Goal: Information Seeking & Learning: Learn about a topic

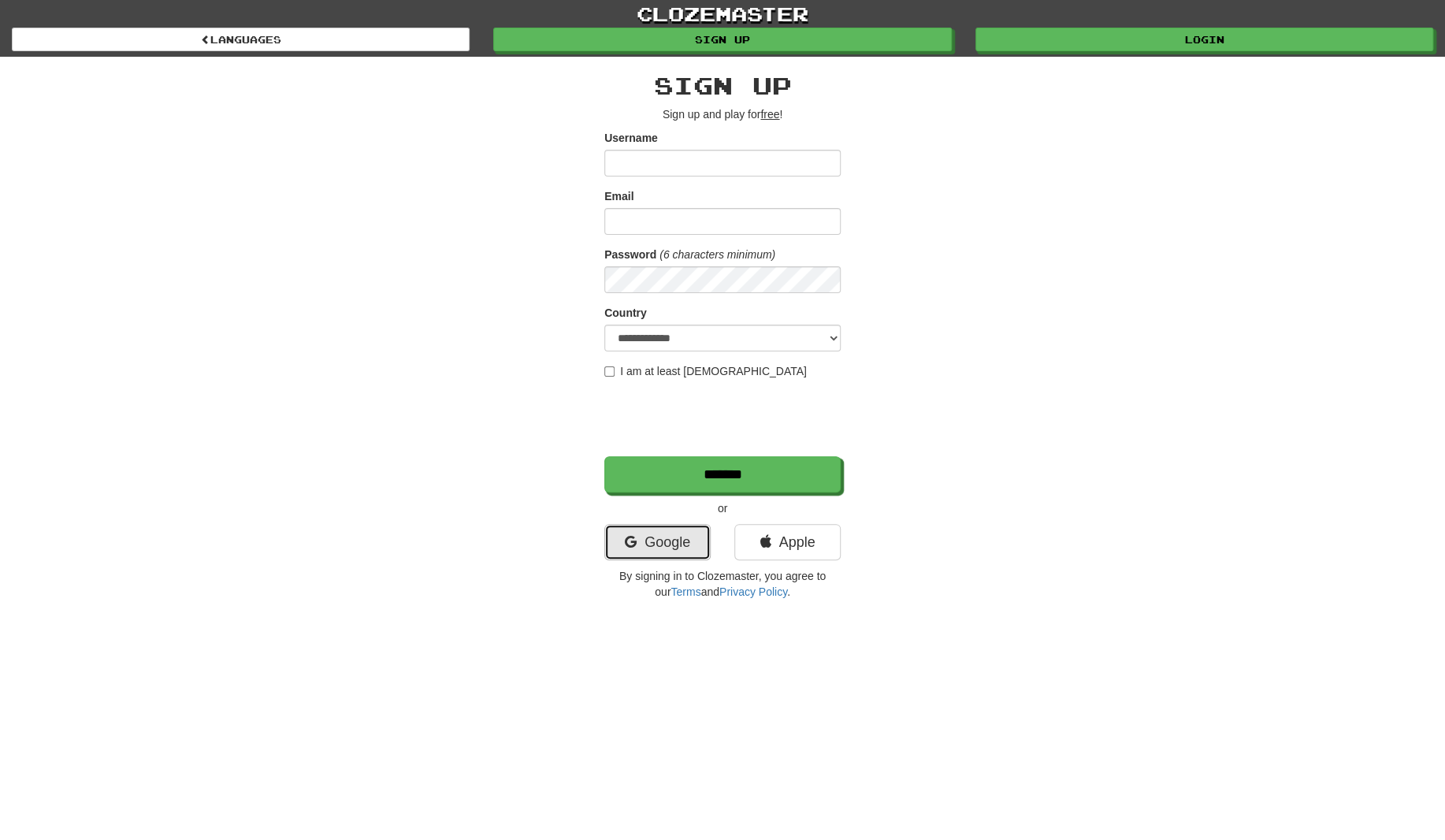
click at [648, 537] on link "Google" at bounding box center [657, 542] width 106 height 37
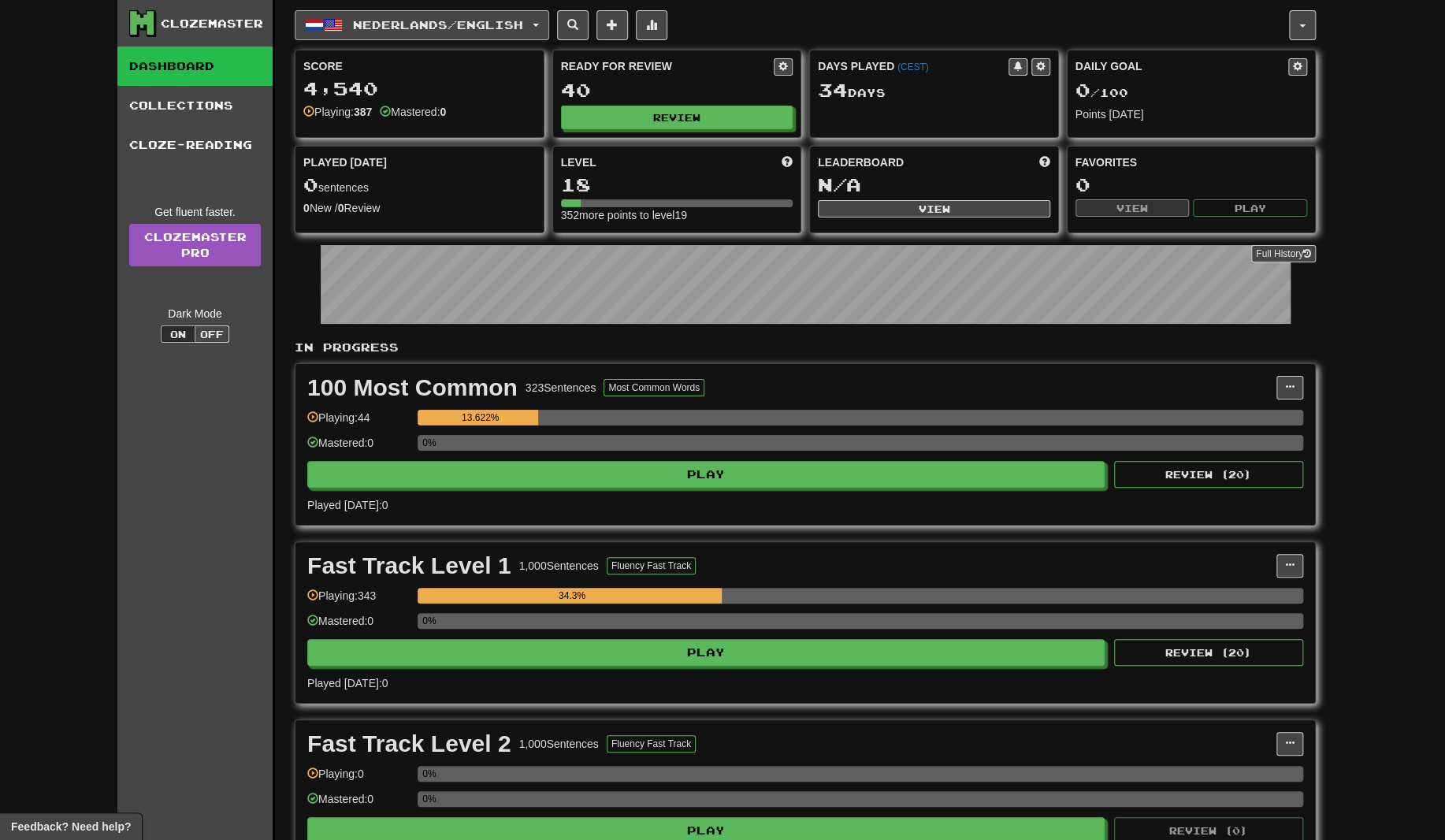
click at [361, 31] on button "Nederlands / English" at bounding box center [422, 25] width 254 height 30
click at [381, 123] on link "Language Pairing" at bounding box center [409, 124] width 196 height 22
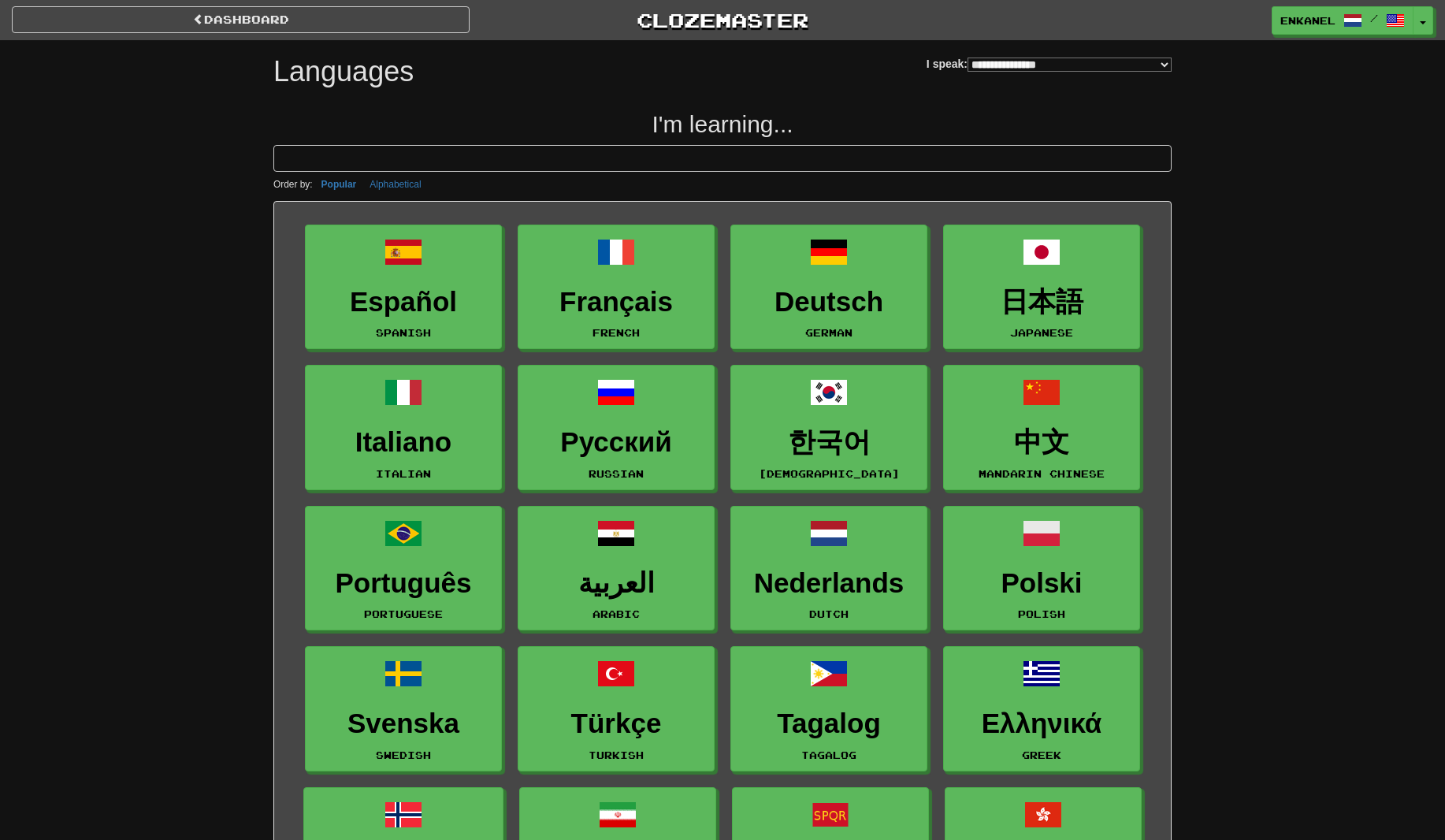
select select "*******"
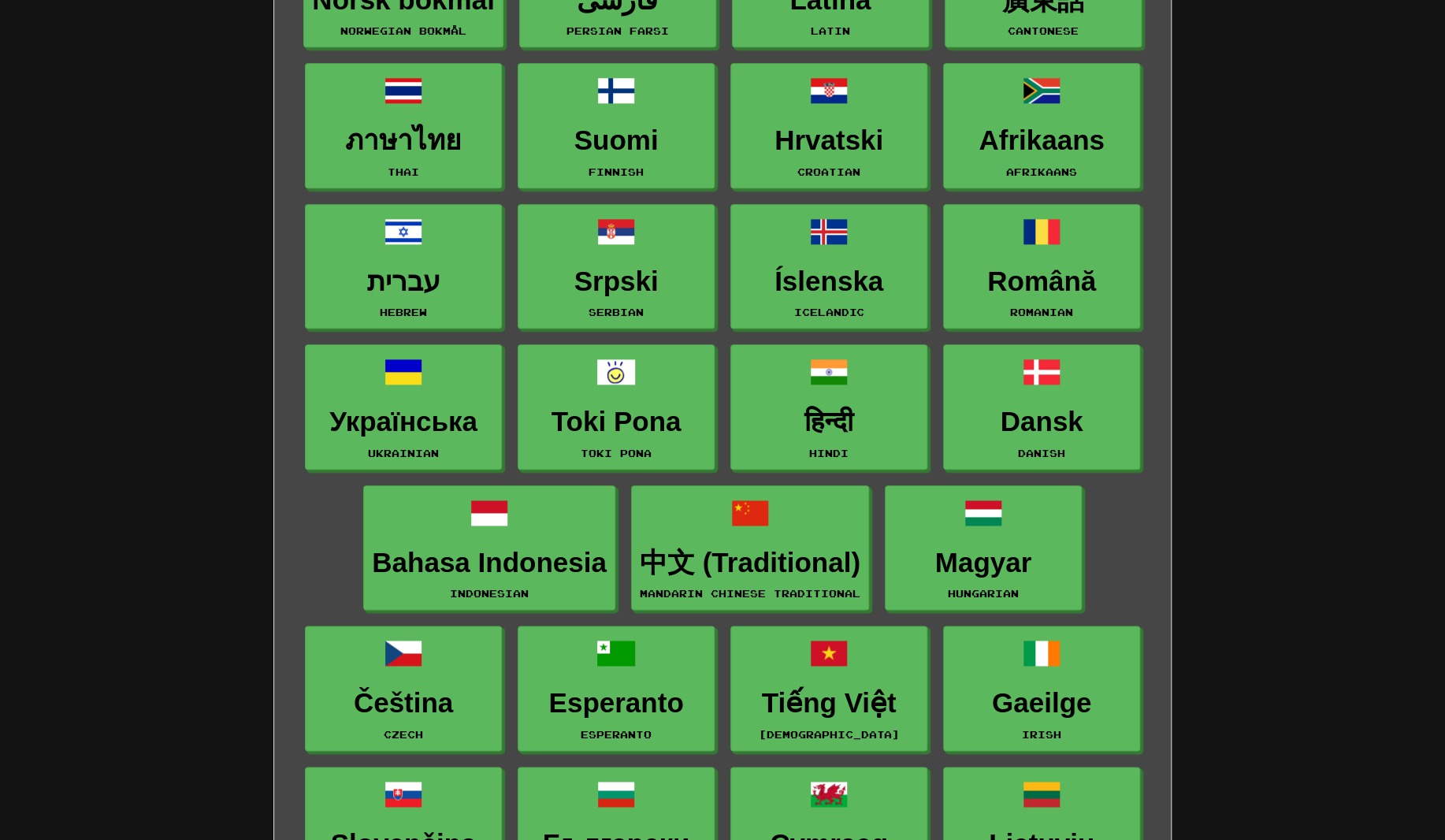
scroll to position [867, 0]
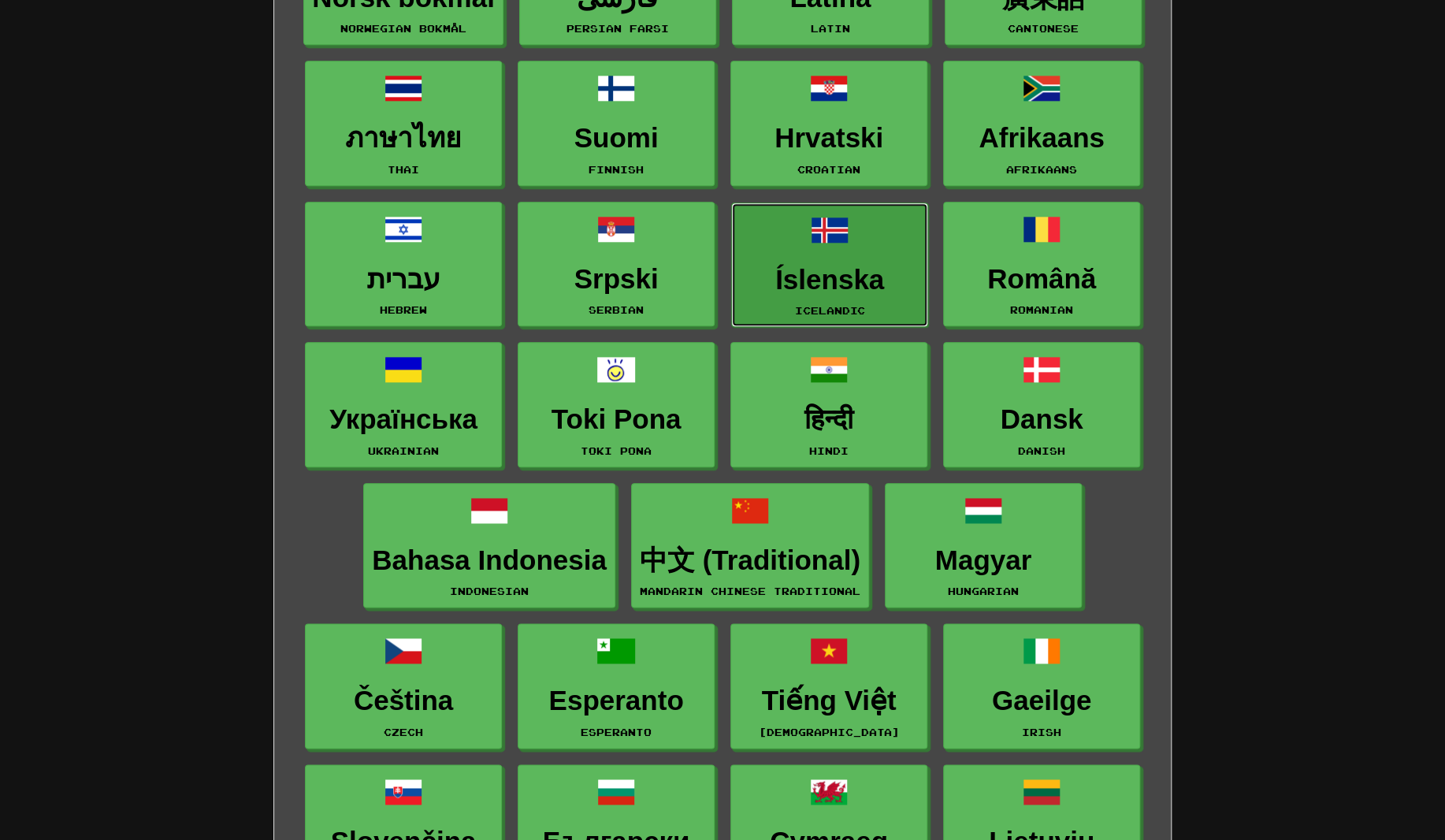
click at [828, 255] on link "Íslenska Icelandic" at bounding box center [830, 265] width 197 height 125
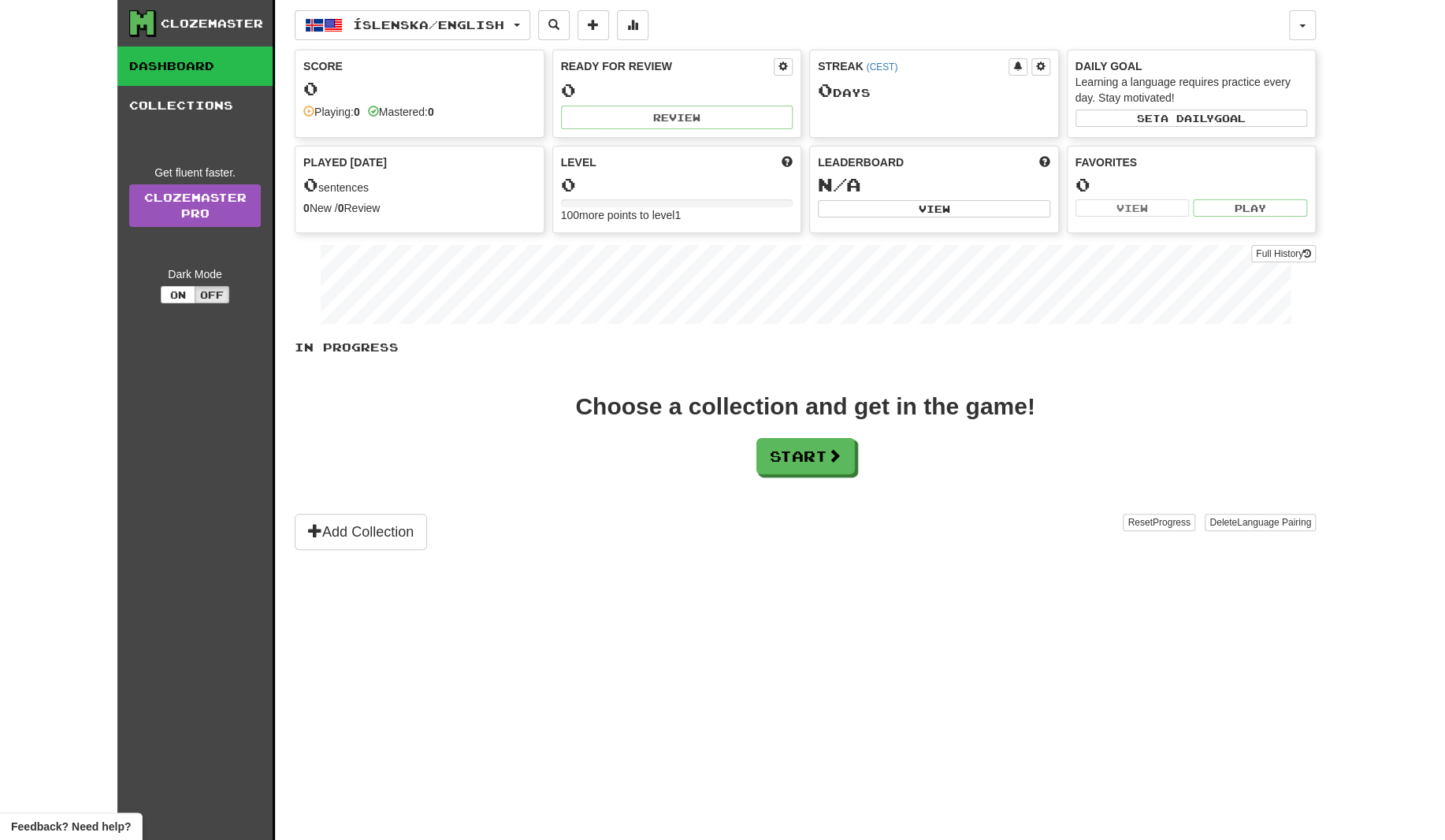
click at [1319, 14] on div "Clozemaster Dashboard Collections Get fluent faster. Clozemaster Pro Dark Mode …" at bounding box center [722, 420] width 1211 height 840
click at [1316, 20] on div "Clozemaster Dashboard Collections Get fluent faster. Clozemaster Pro Dark Mode …" at bounding box center [722, 420] width 1211 height 840
click at [1305, 24] on span "button" at bounding box center [1302, 26] width 6 height 3
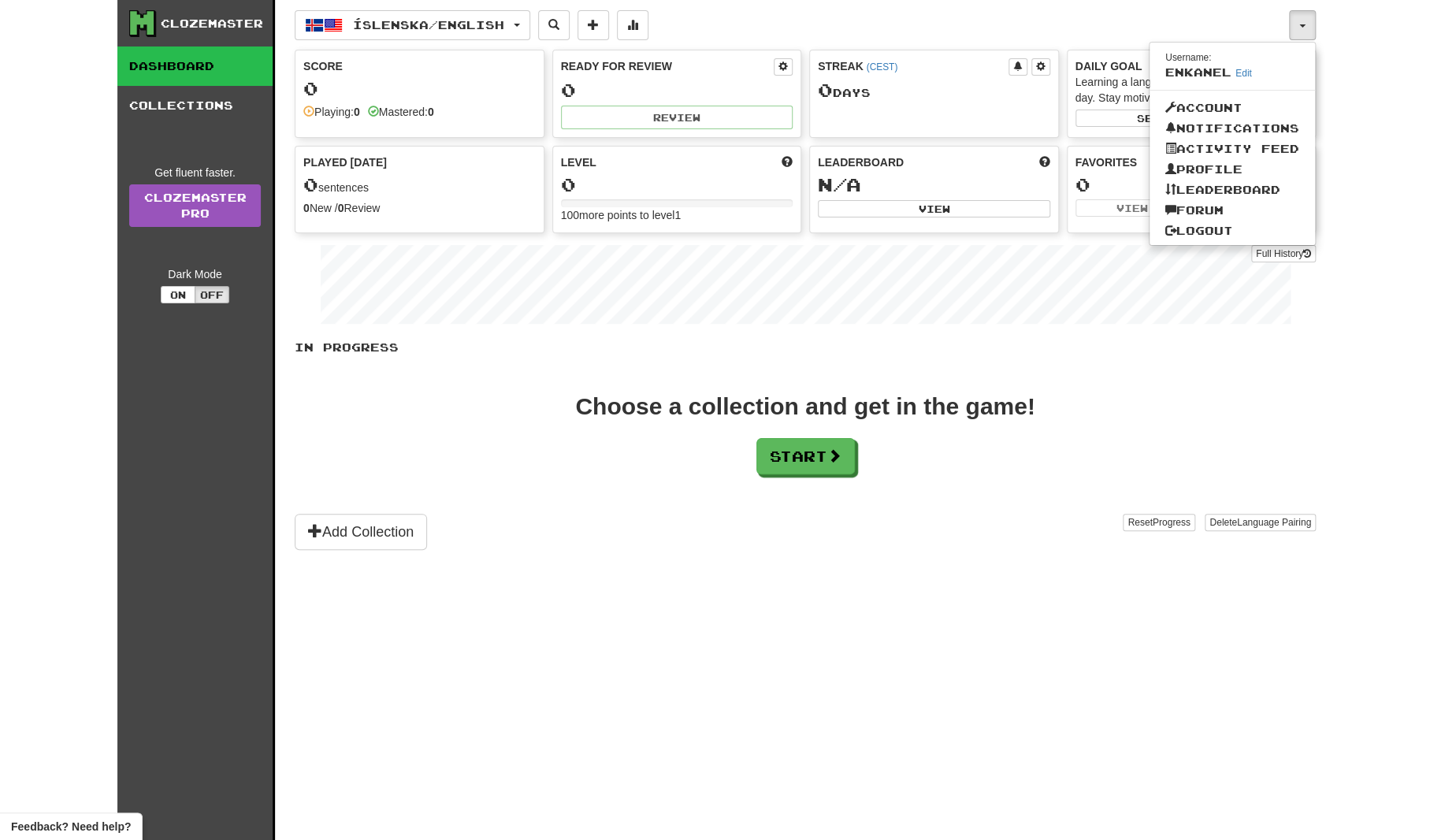
click at [653, 383] on div "In Progress Choose a collection and get in the game! Start Add Collection Reset…" at bounding box center [805, 445] width 1021 height 211
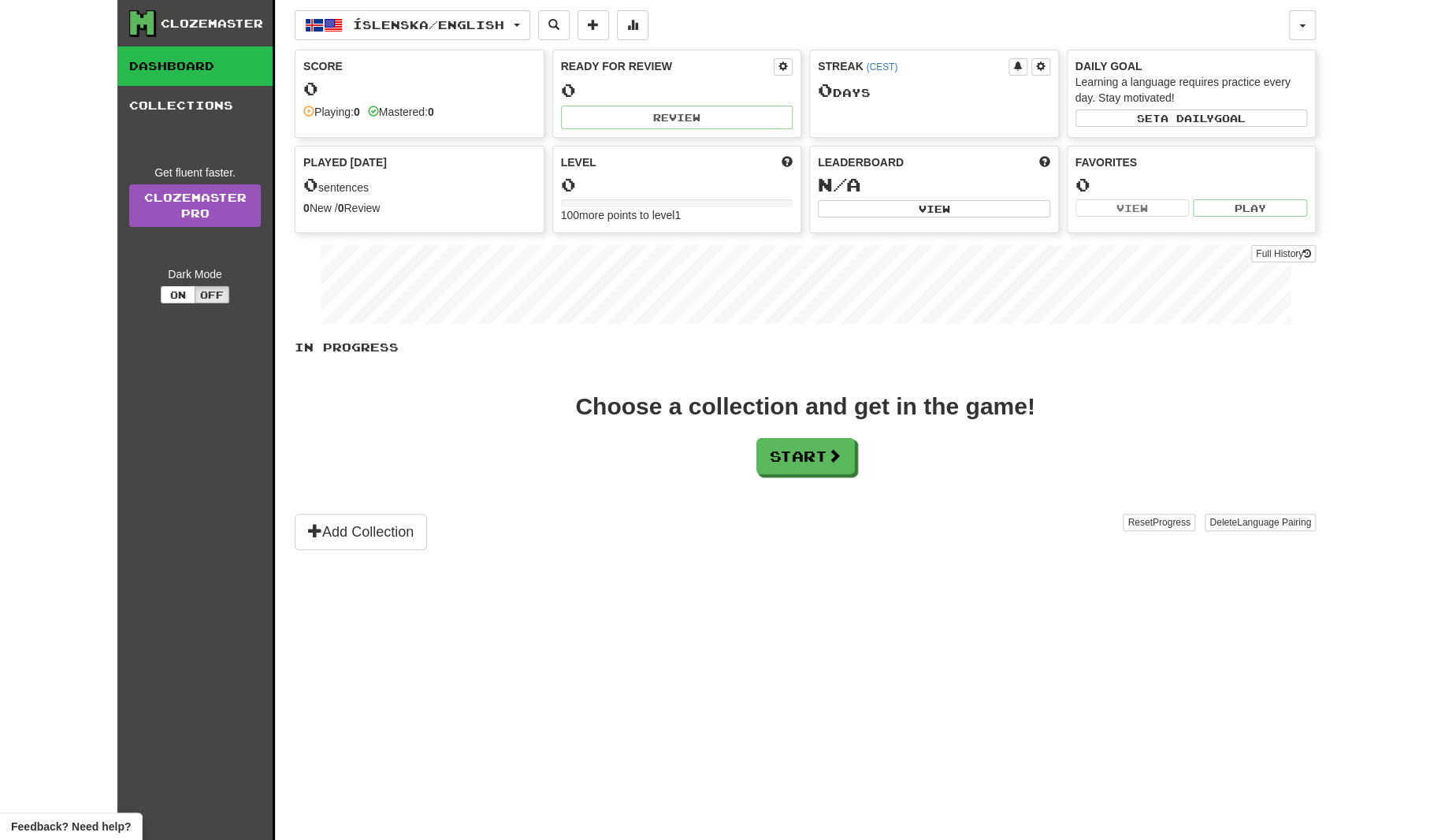
click at [813, 477] on div "In Progress Choose a collection and get in the game! Start Add Collection Reset…" at bounding box center [805, 445] width 1021 height 211
click at [809, 461] on button "Start" at bounding box center [806, 457] width 98 height 37
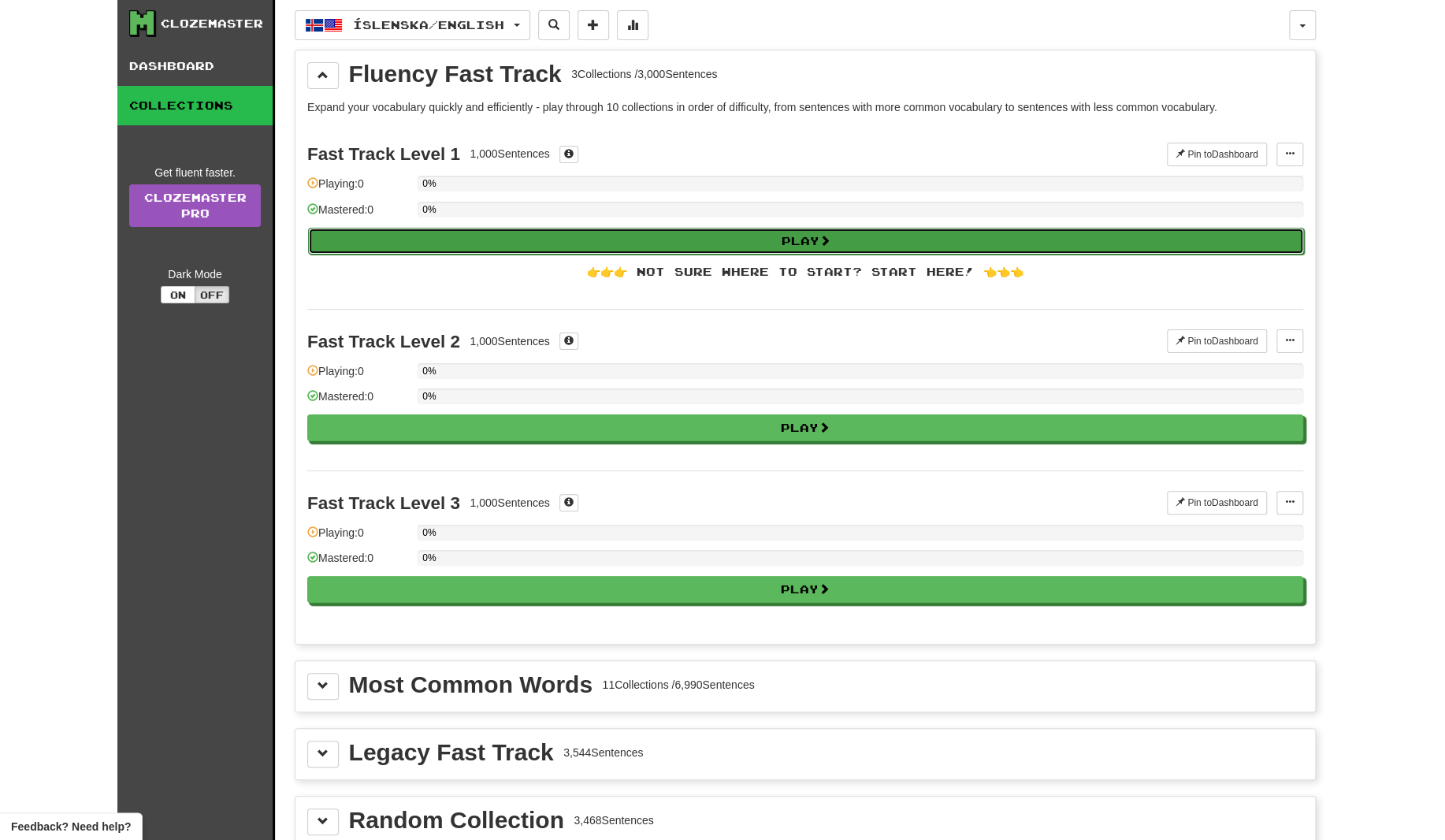
click at [628, 235] on button "Play" at bounding box center [806, 241] width 996 height 27
select select "**"
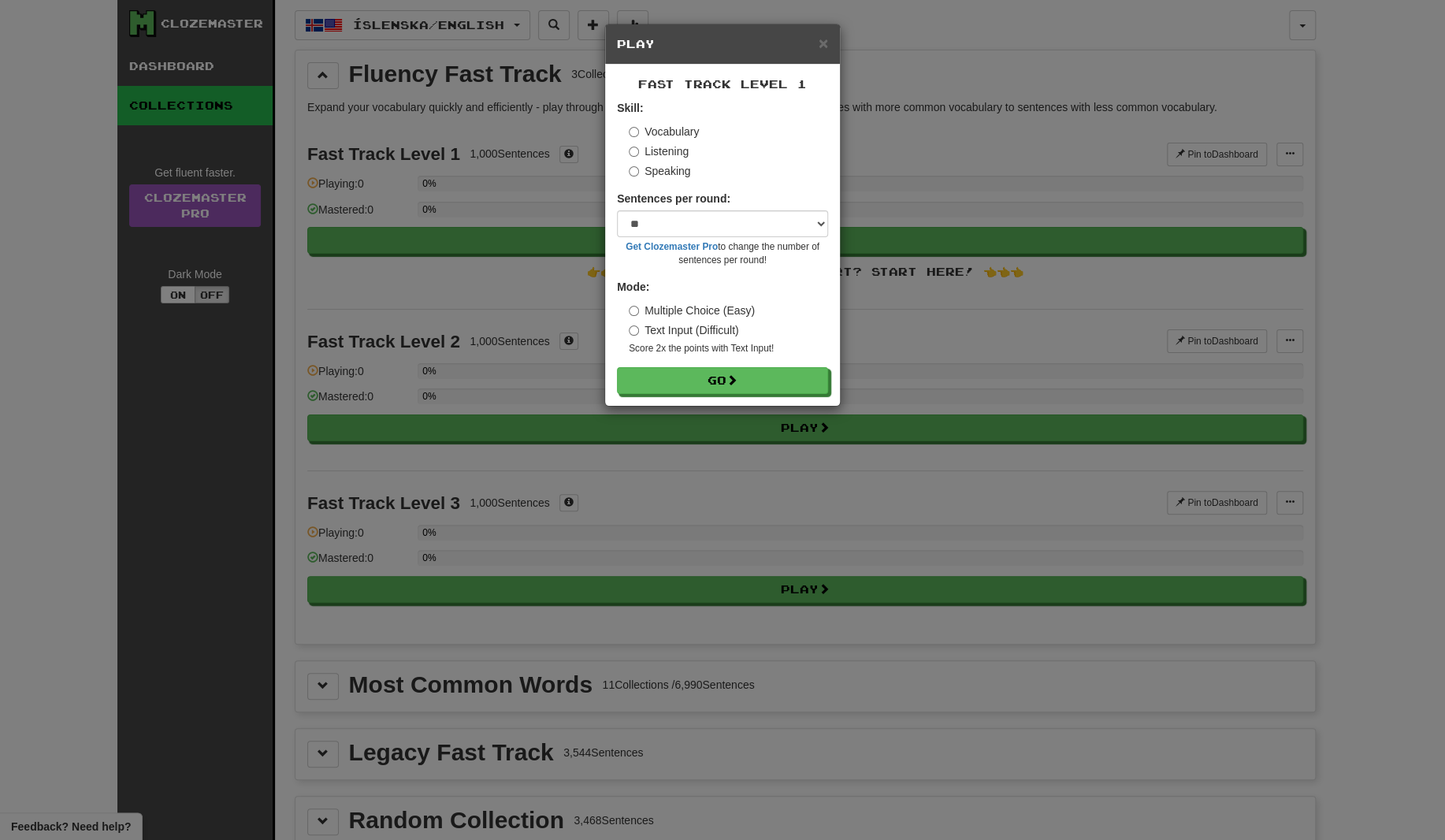
click at [399, 211] on div "× Play Fast Track Level 1 Skill: Vocabulary Listening Speaking Sentences per ro…" at bounding box center [722, 420] width 1445 height 840
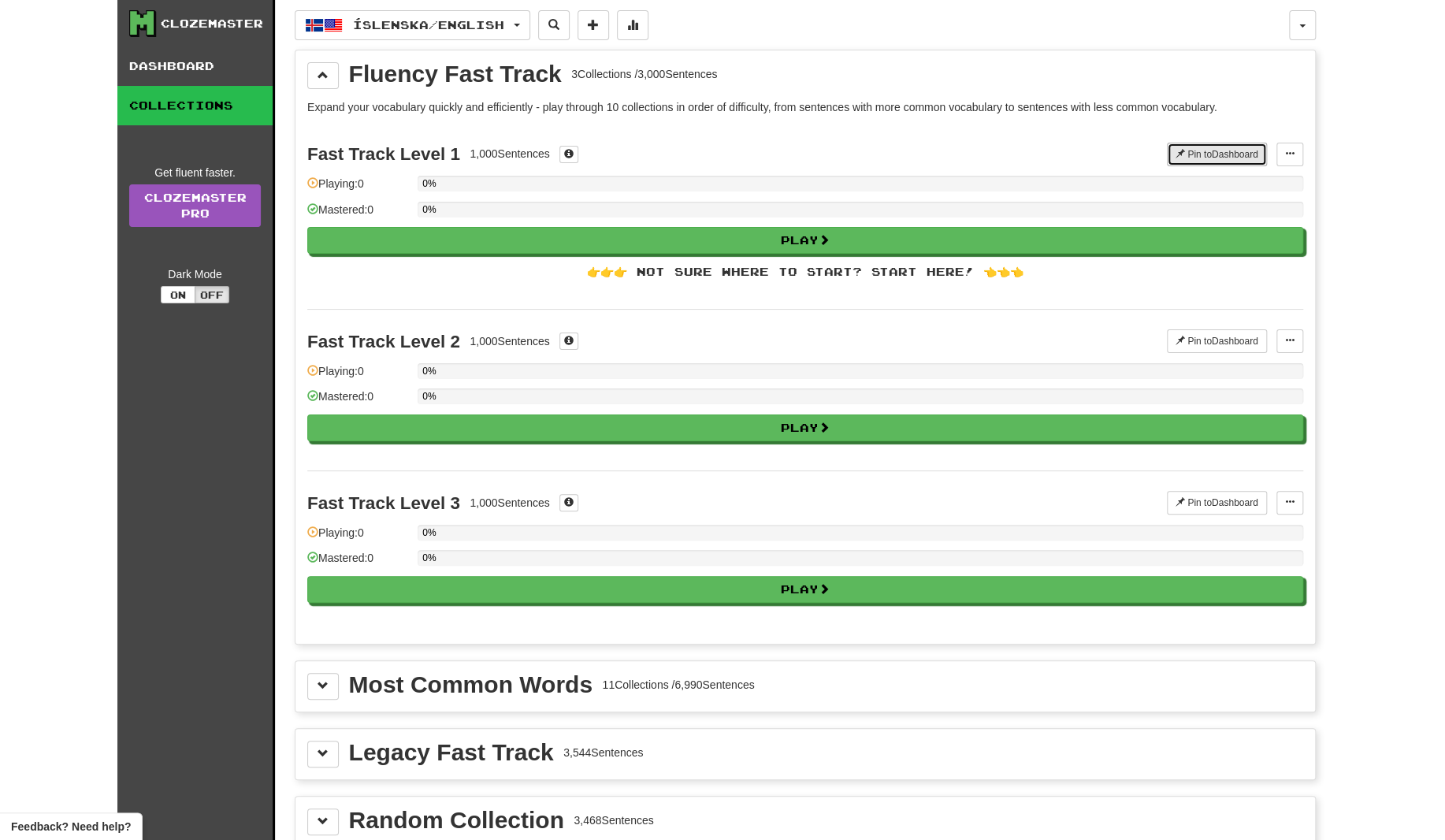
click at [1256, 149] on button "Pin to Dashboard" at bounding box center [1217, 154] width 100 height 24
click at [382, 30] on button "Íslenska / English" at bounding box center [413, 25] width 236 height 30
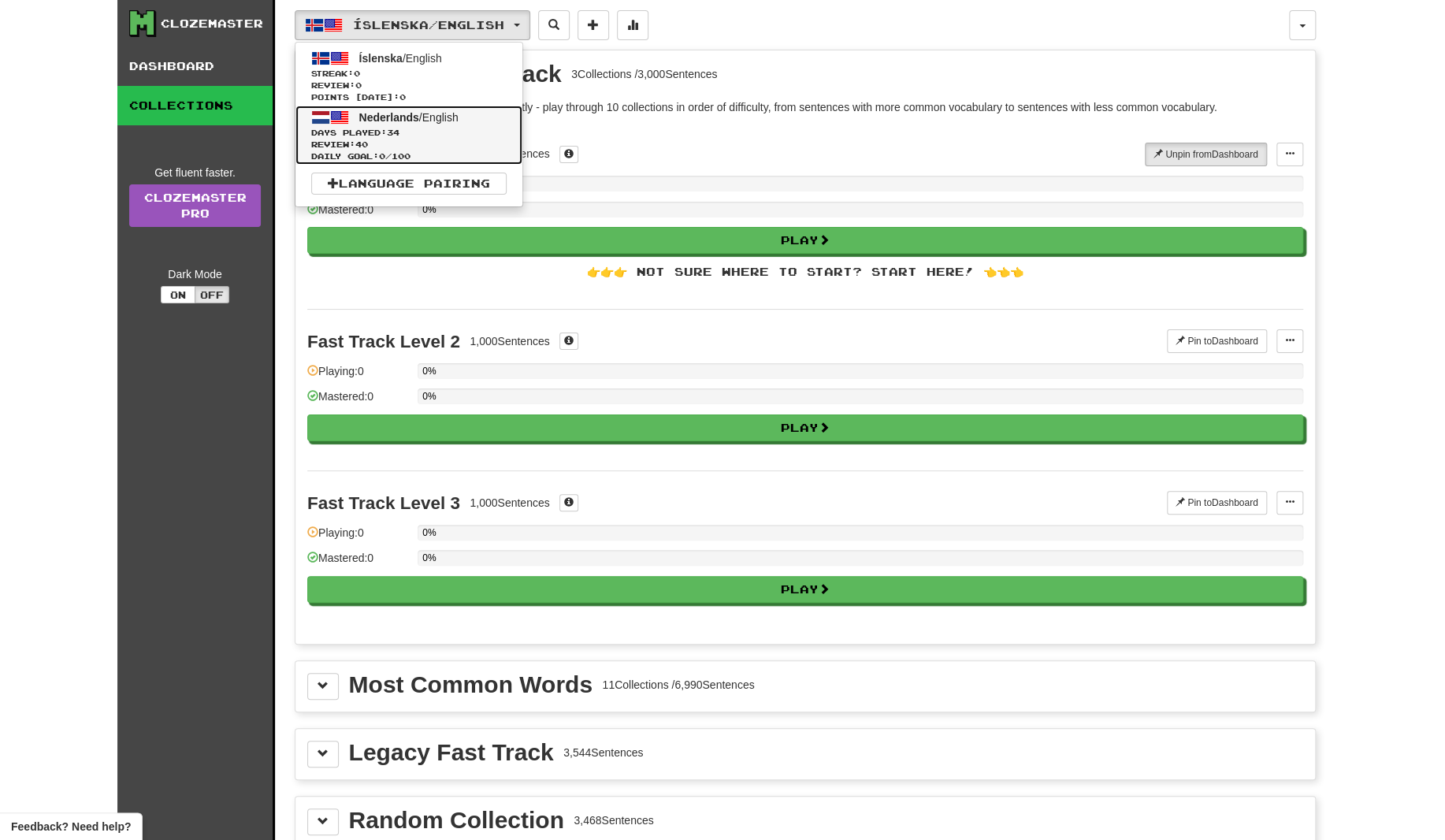
click at [379, 133] on span "Days Played: 34" at bounding box center [409, 133] width 196 height 12
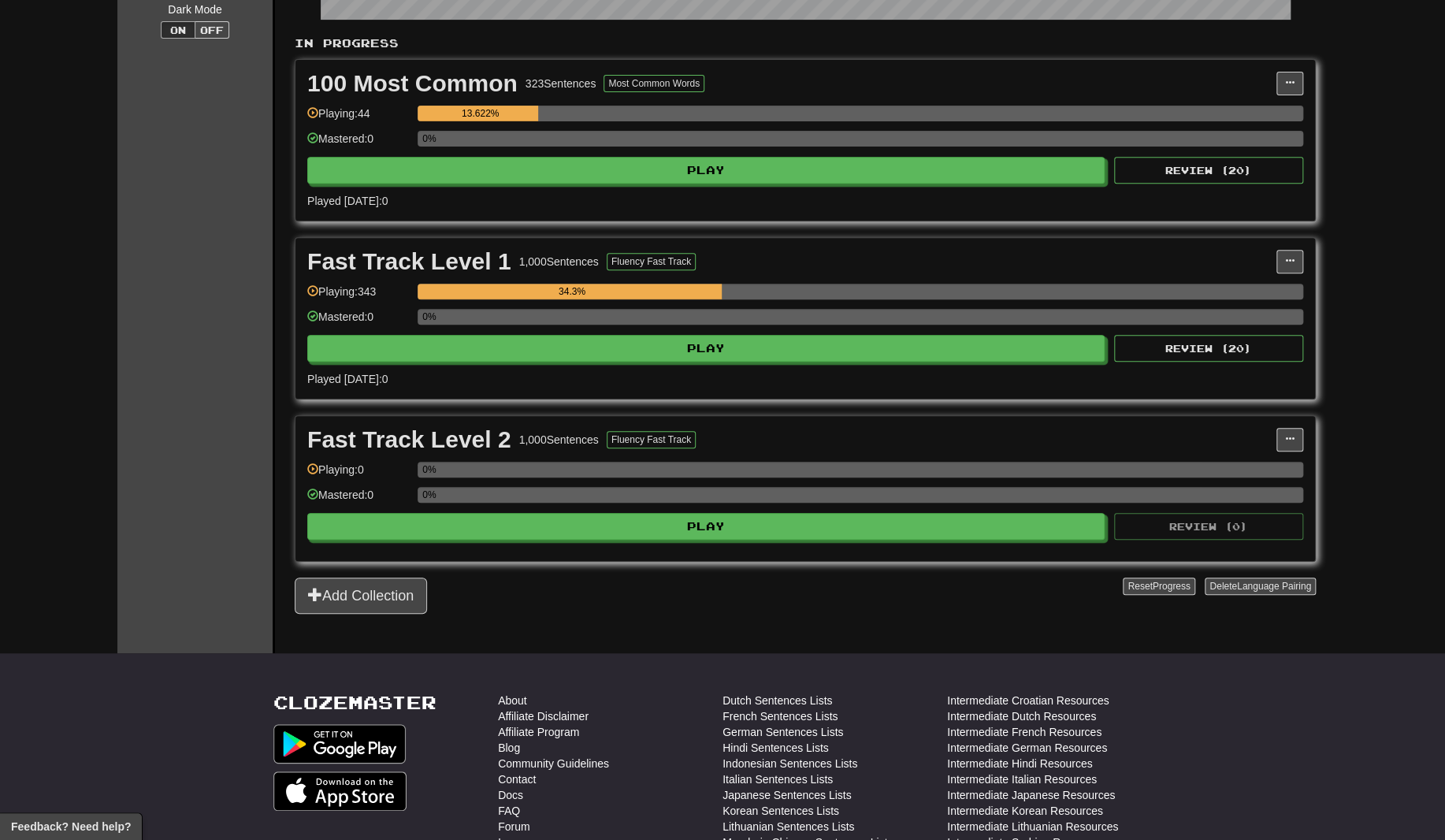
scroll to position [315, 0]
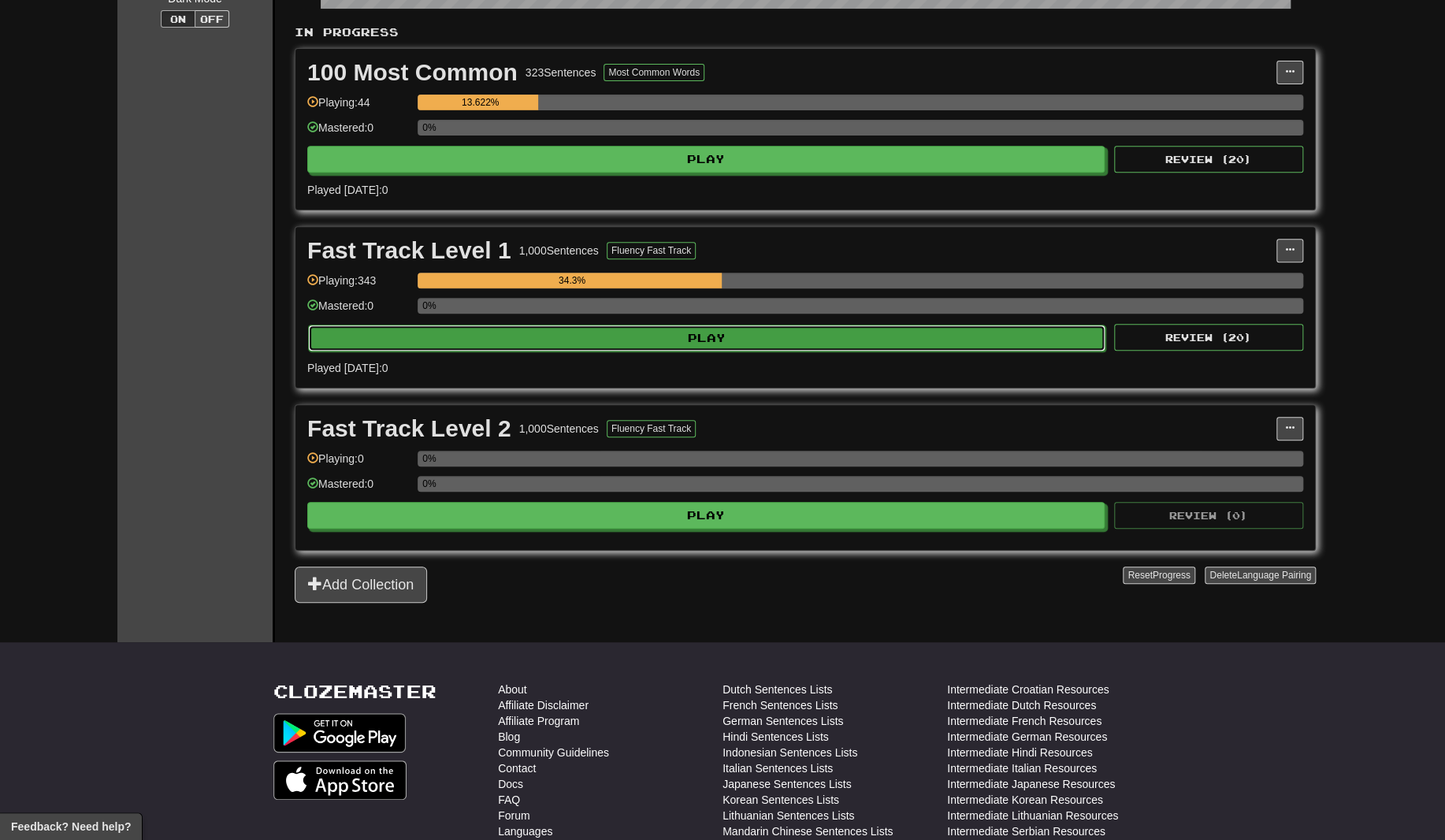
click at [492, 340] on button "Play" at bounding box center [707, 338] width 797 height 27
select select "**"
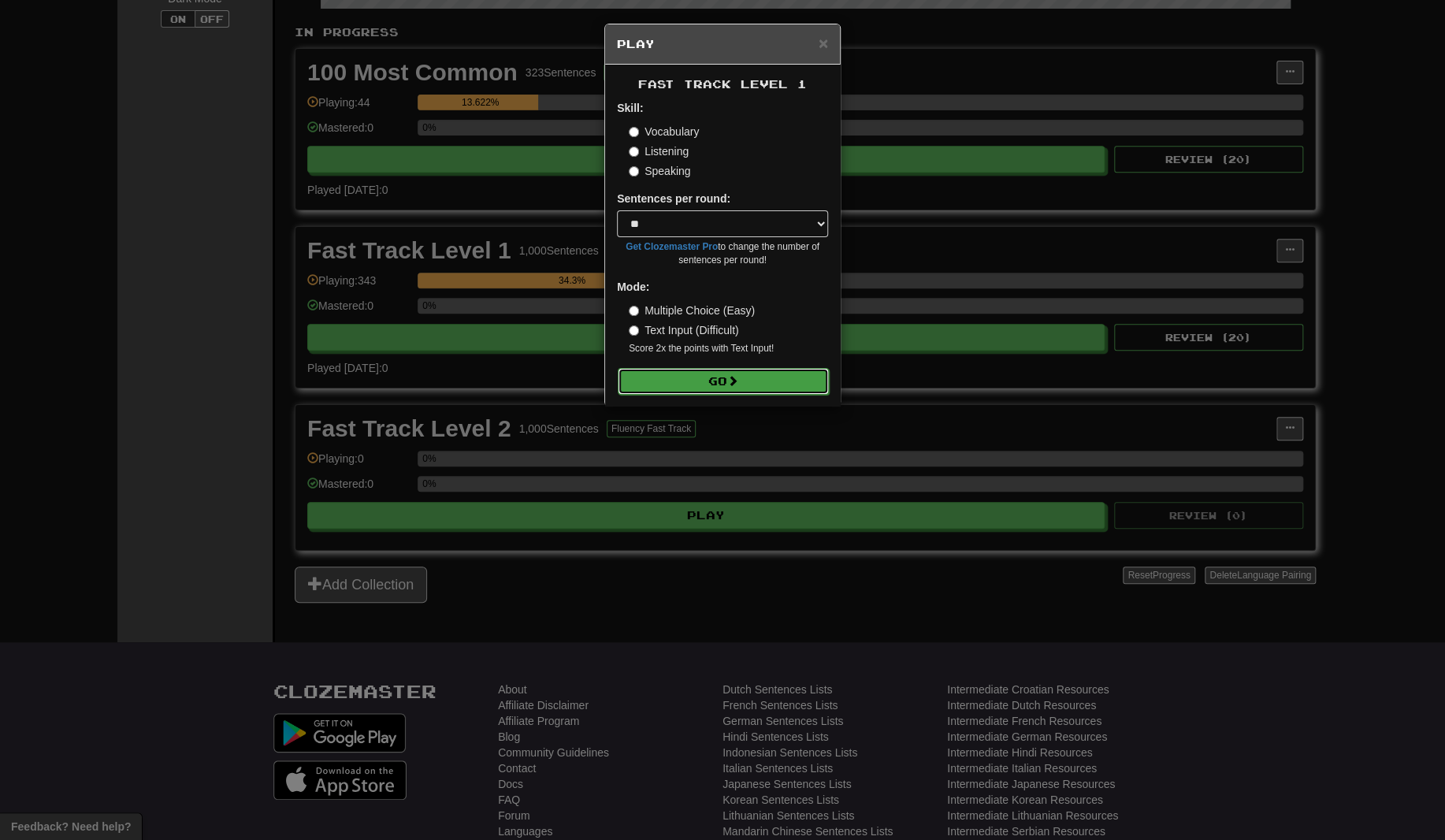
click at [694, 382] on button "Go" at bounding box center [723, 381] width 212 height 27
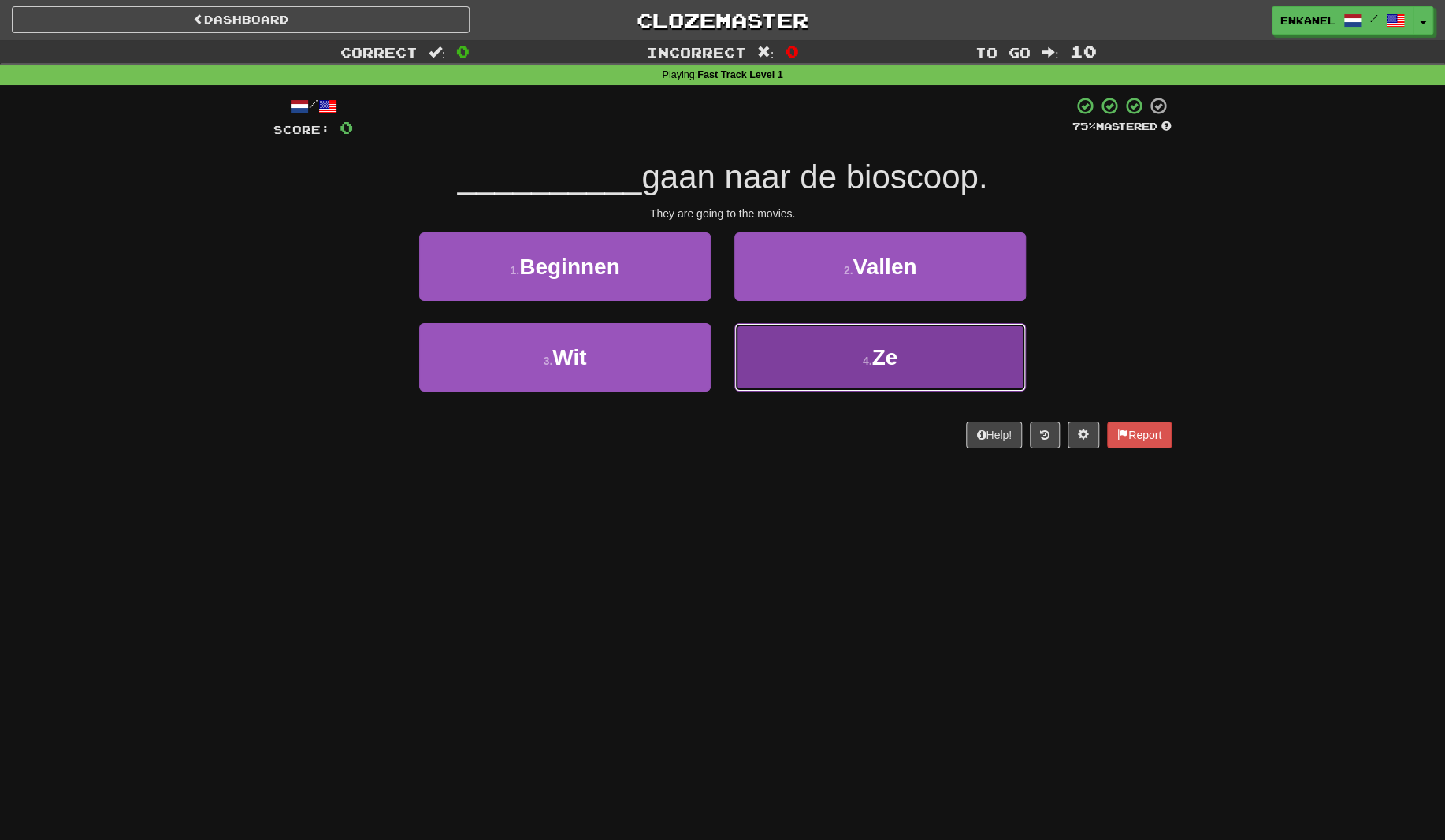
click at [877, 373] on button "4 . Ze" at bounding box center [880, 357] width 292 height 69
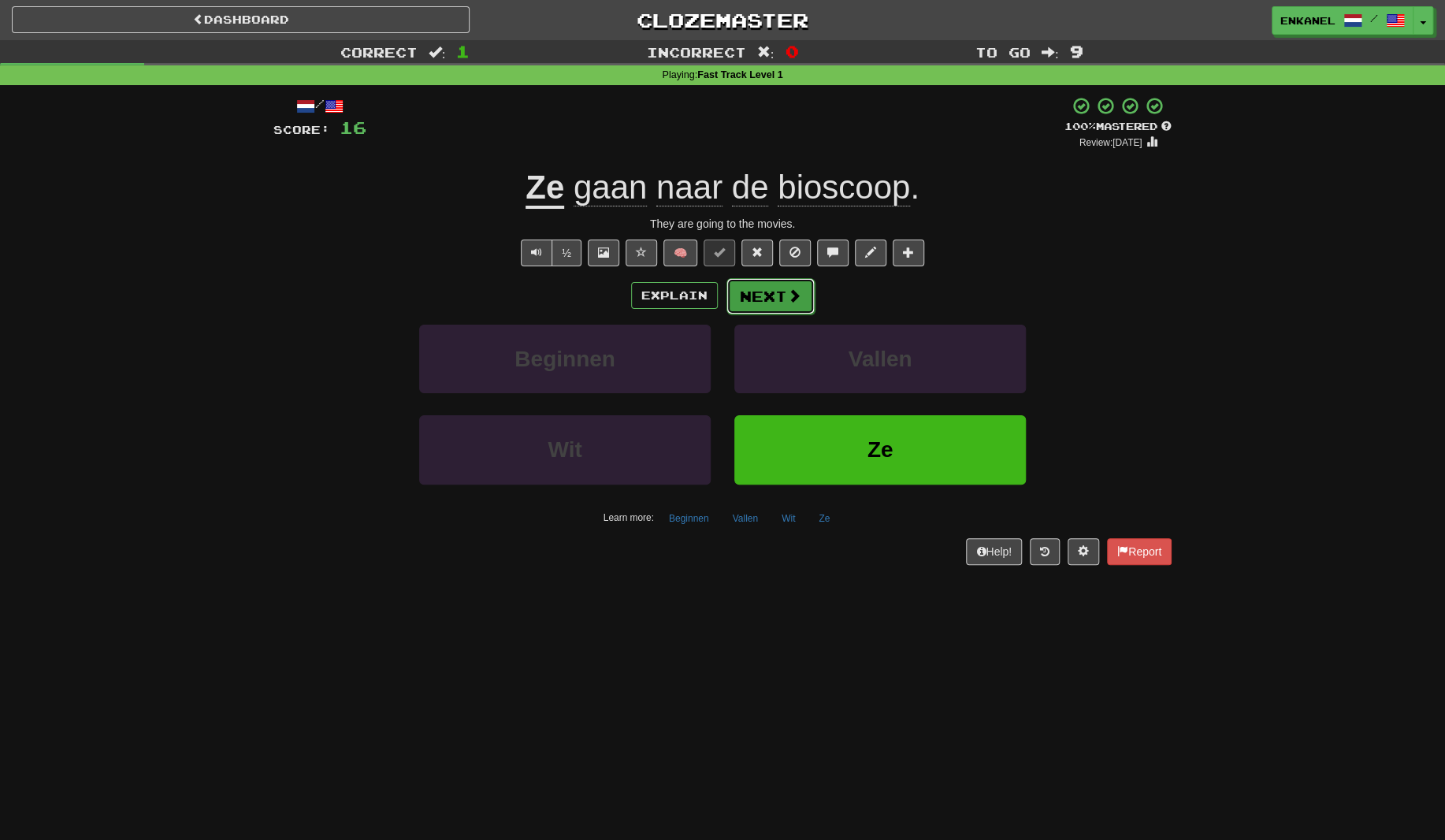
click at [744, 303] on button "Next" at bounding box center [770, 297] width 88 height 37
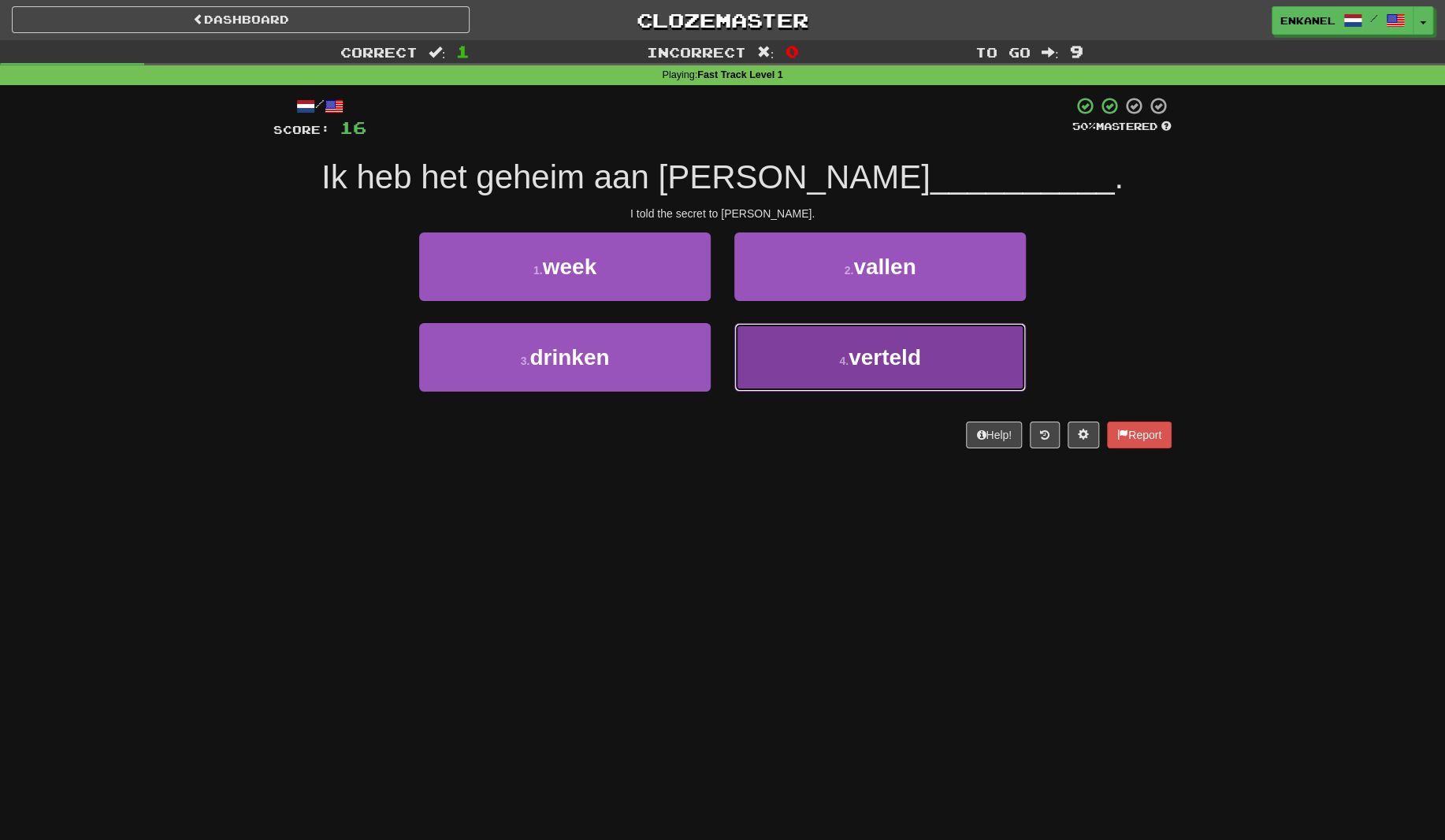
click at [873, 364] on span "verteld" at bounding box center [884, 358] width 72 height 24
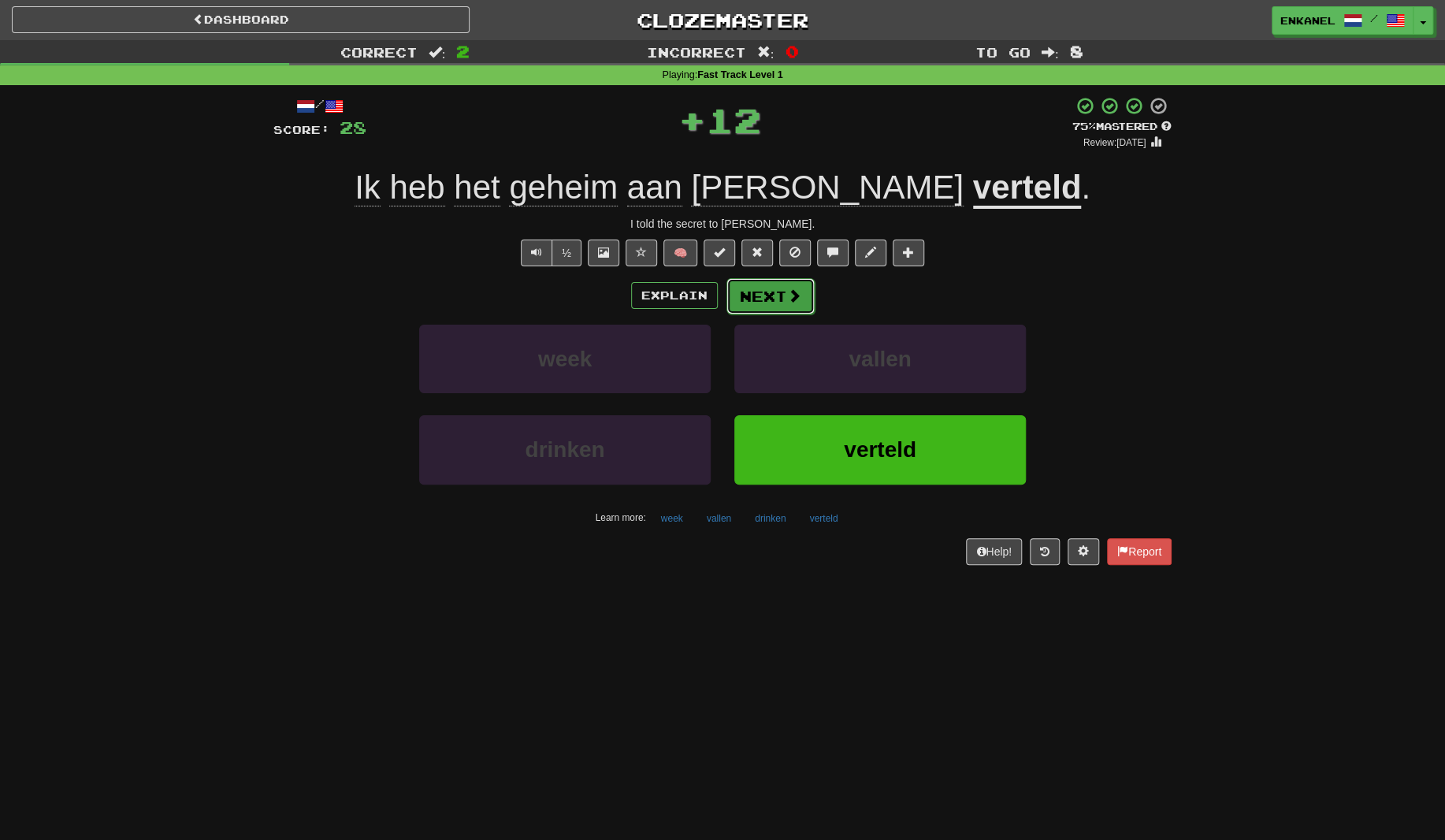
click at [770, 307] on button "Next" at bounding box center [770, 297] width 88 height 37
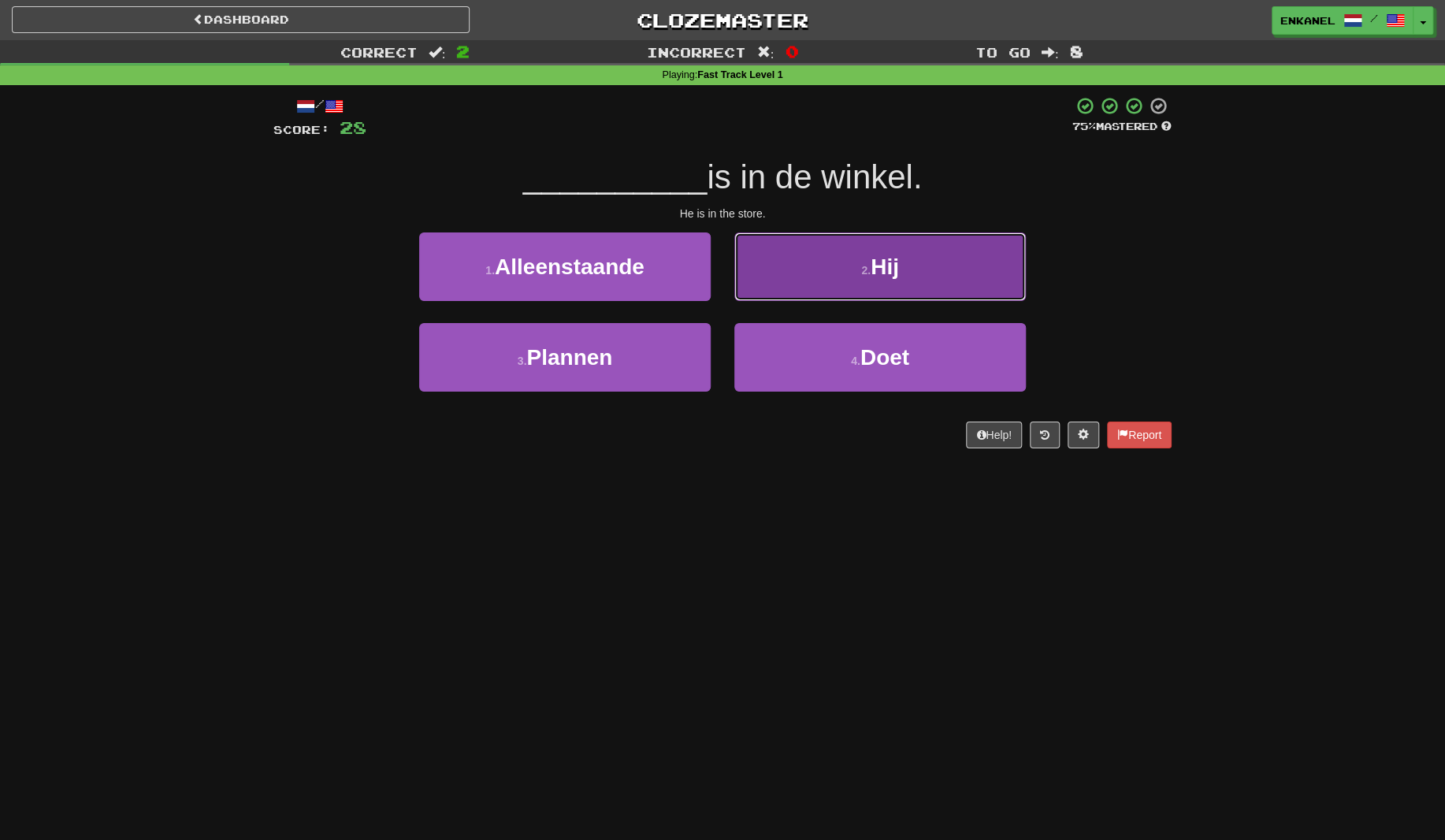
click at [867, 281] on button "2 . Hij" at bounding box center [880, 266] width 292 height 69
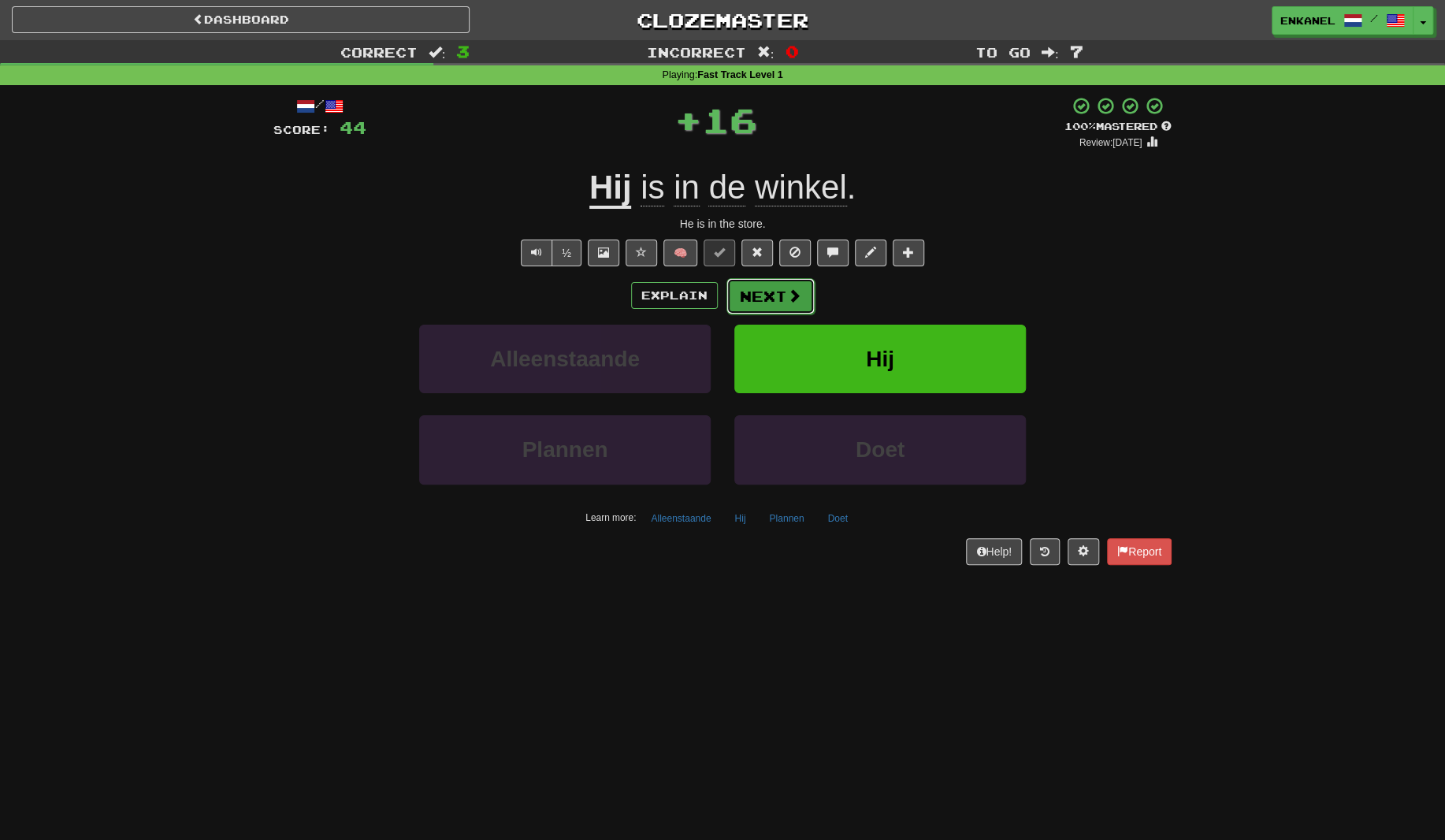
click at [777, 303] on button "Next" at bounding box center [770, 297] width 88 height 37
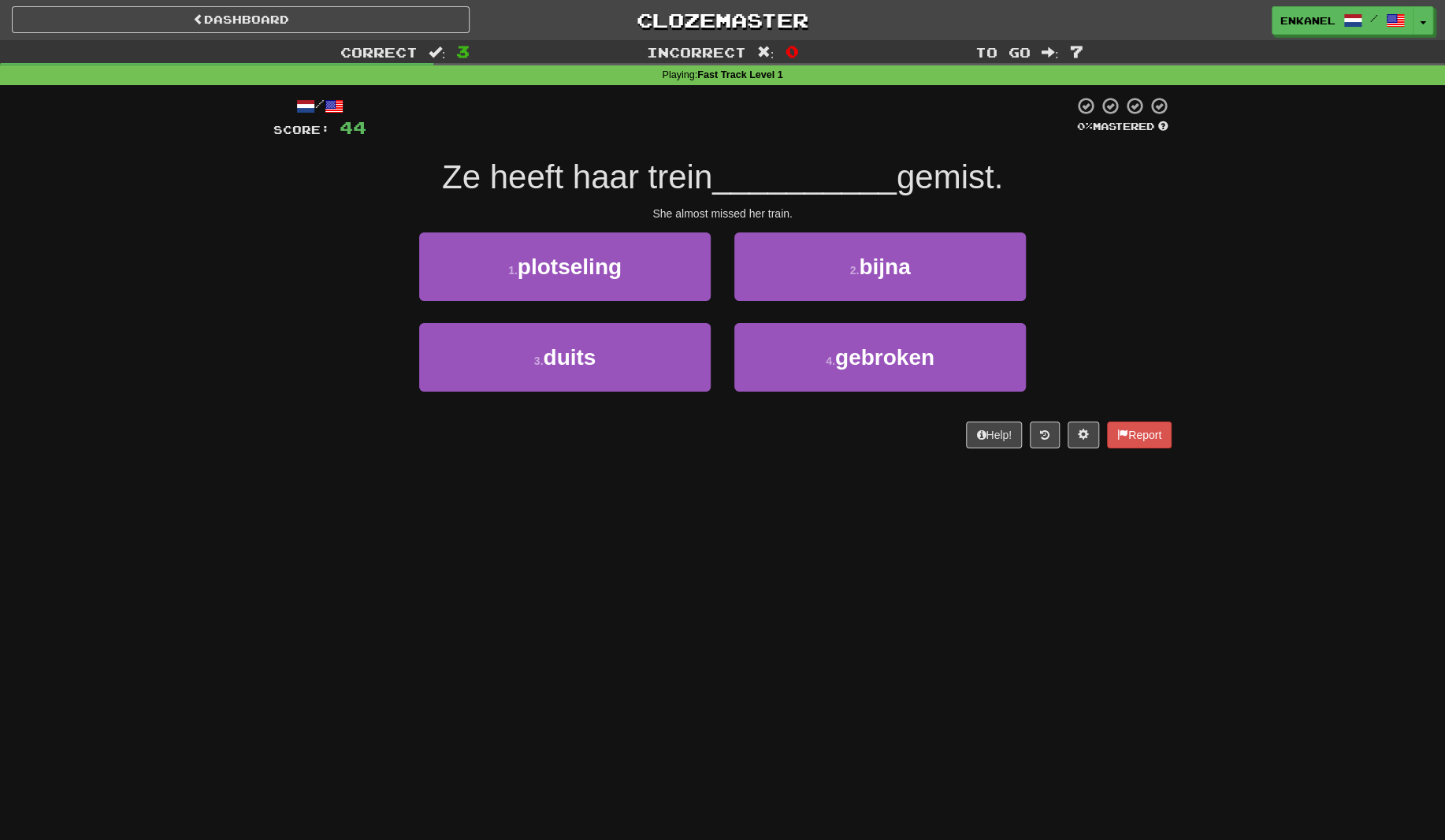
click at [814, 304] on div "2 . bijna" at bounding box center [880, 278] width 315 height 91
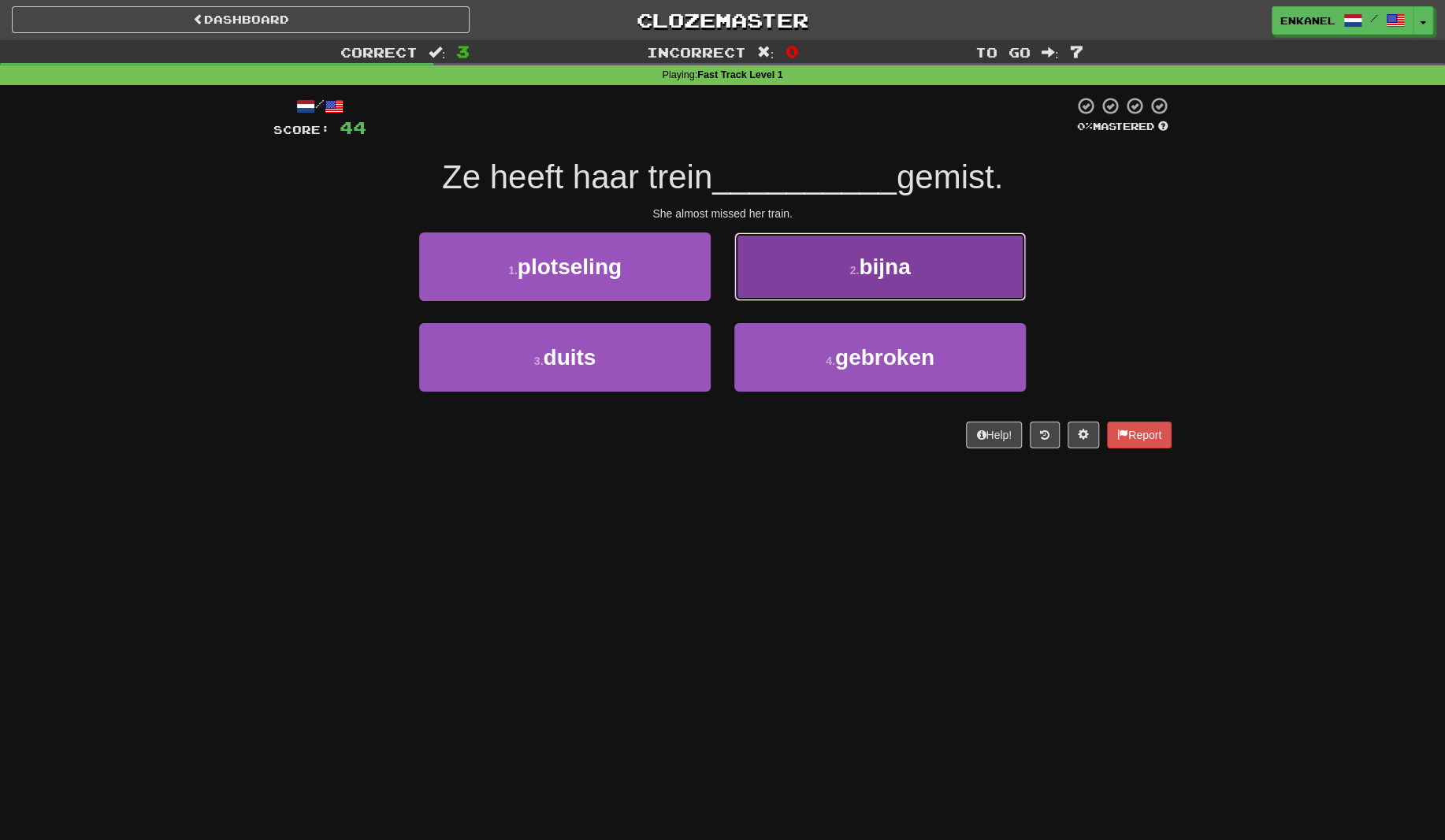
click at [837, 284] on button "2 . bijna" at bounding box center [880, 266] width 292 height 69
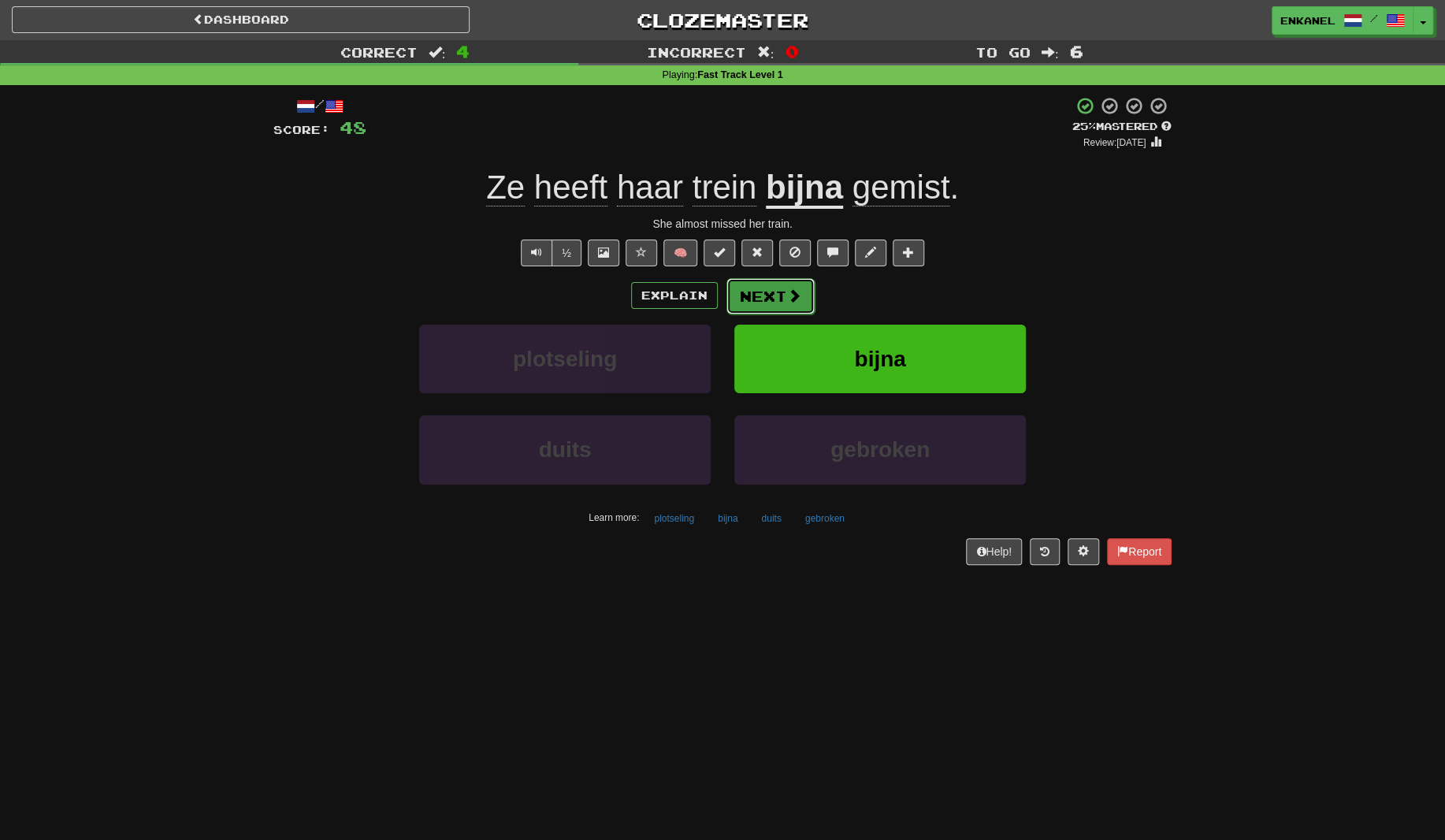
click at [756, 293] on button "Next" at bounding box center [770, 297] width 88 height 37
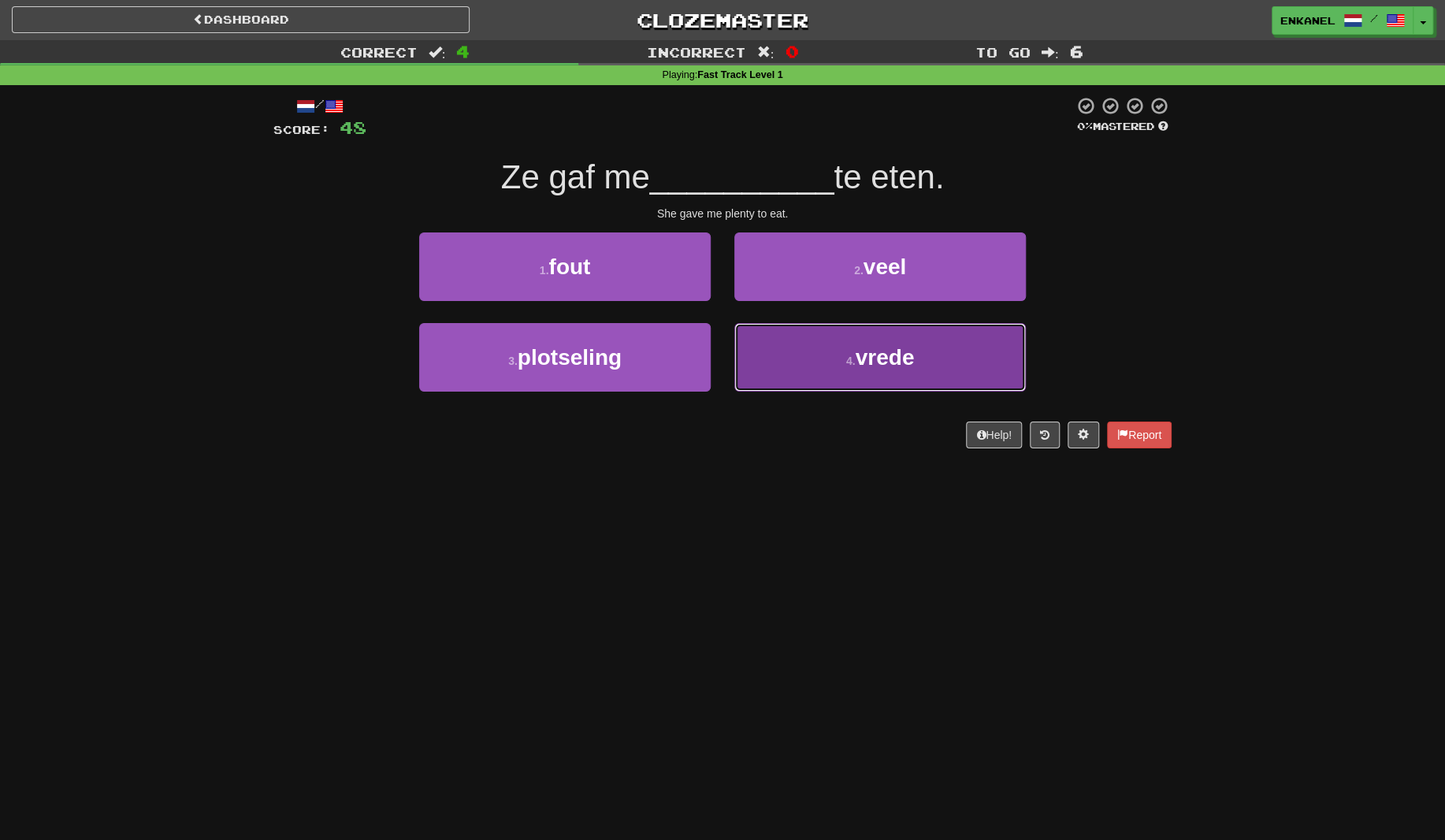
click at [867, 342] on button "4 . vrede" at bounding box center [880, 357] width 292 height 69
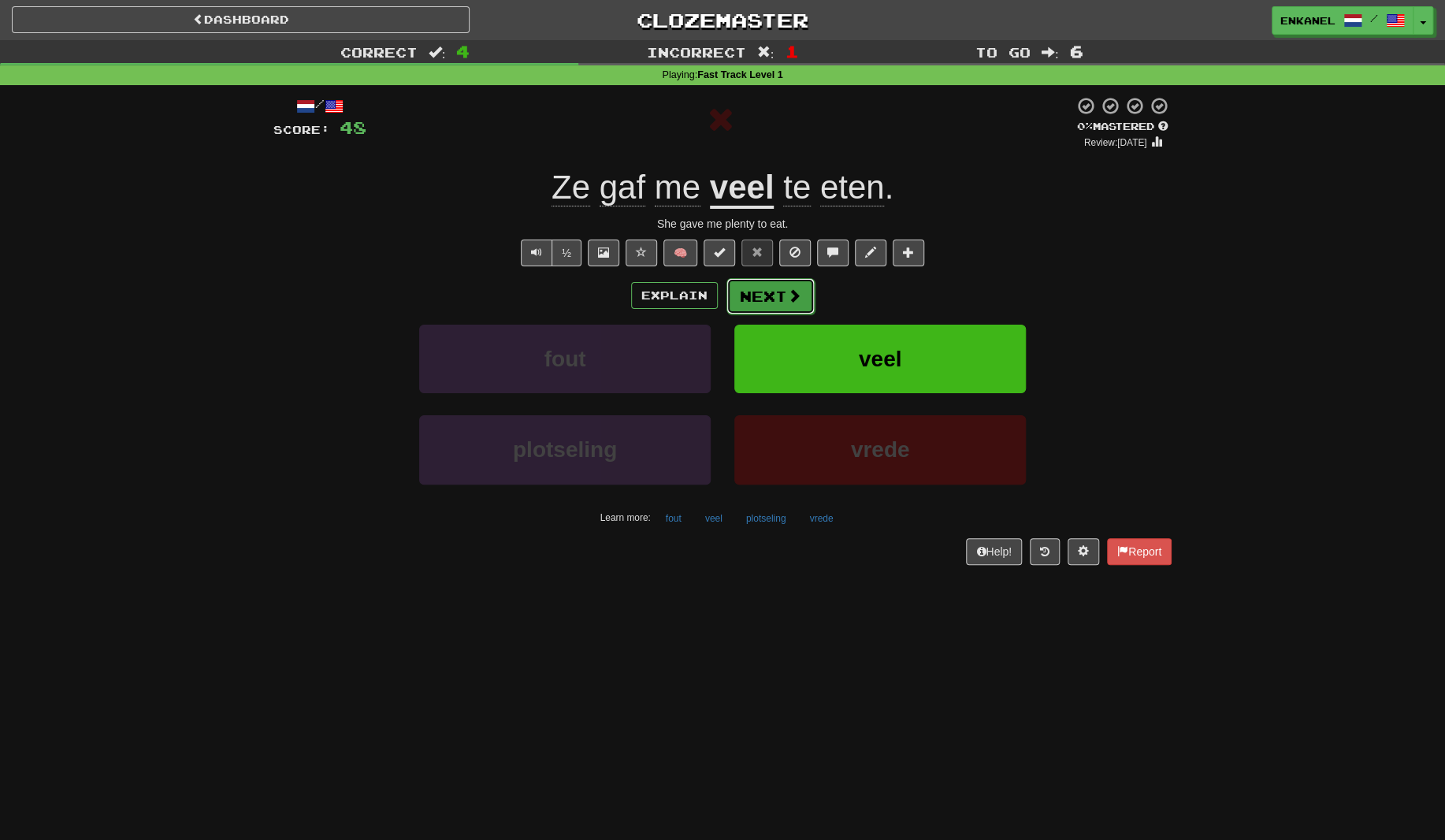
click at [762, 299] on button "Next" at bounding box center [770, 297] width 88 height 37
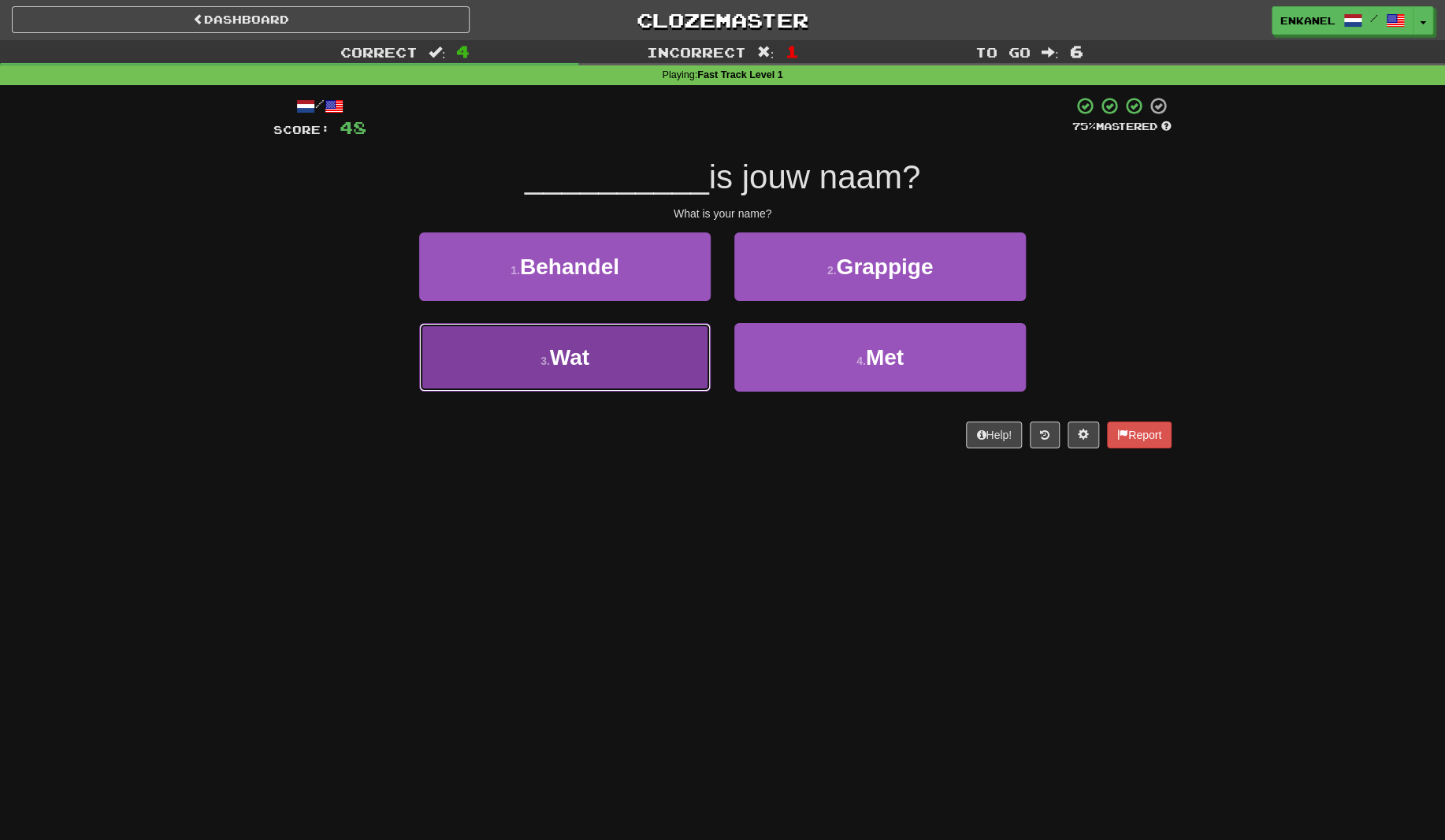
click at [576, 370] on button "3 . Wat" at bounding box center [565, 357] width 292 height 69
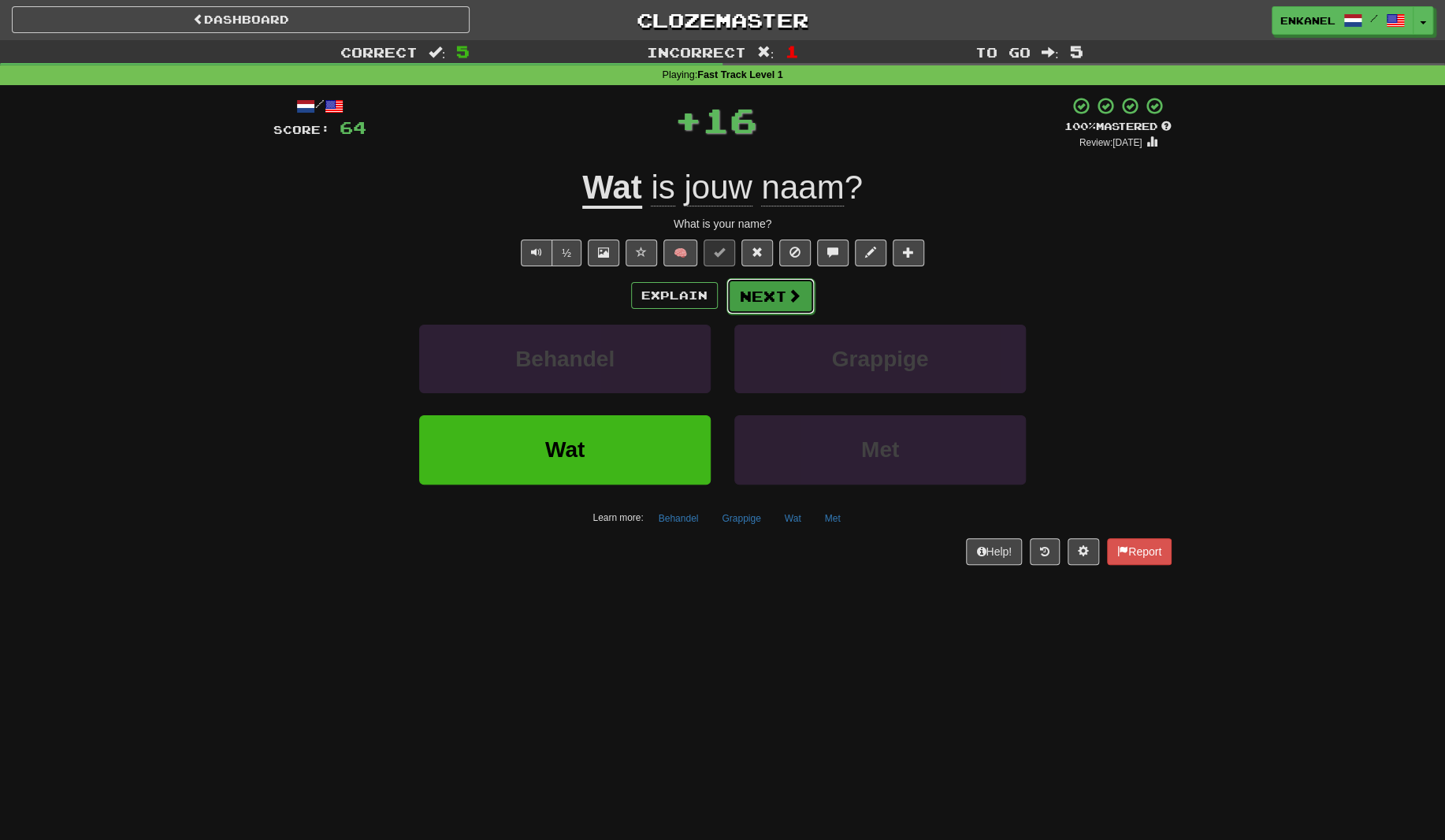
click at [783, 301] on button "Next" at bounding box center [770, 297] width 88 height 37
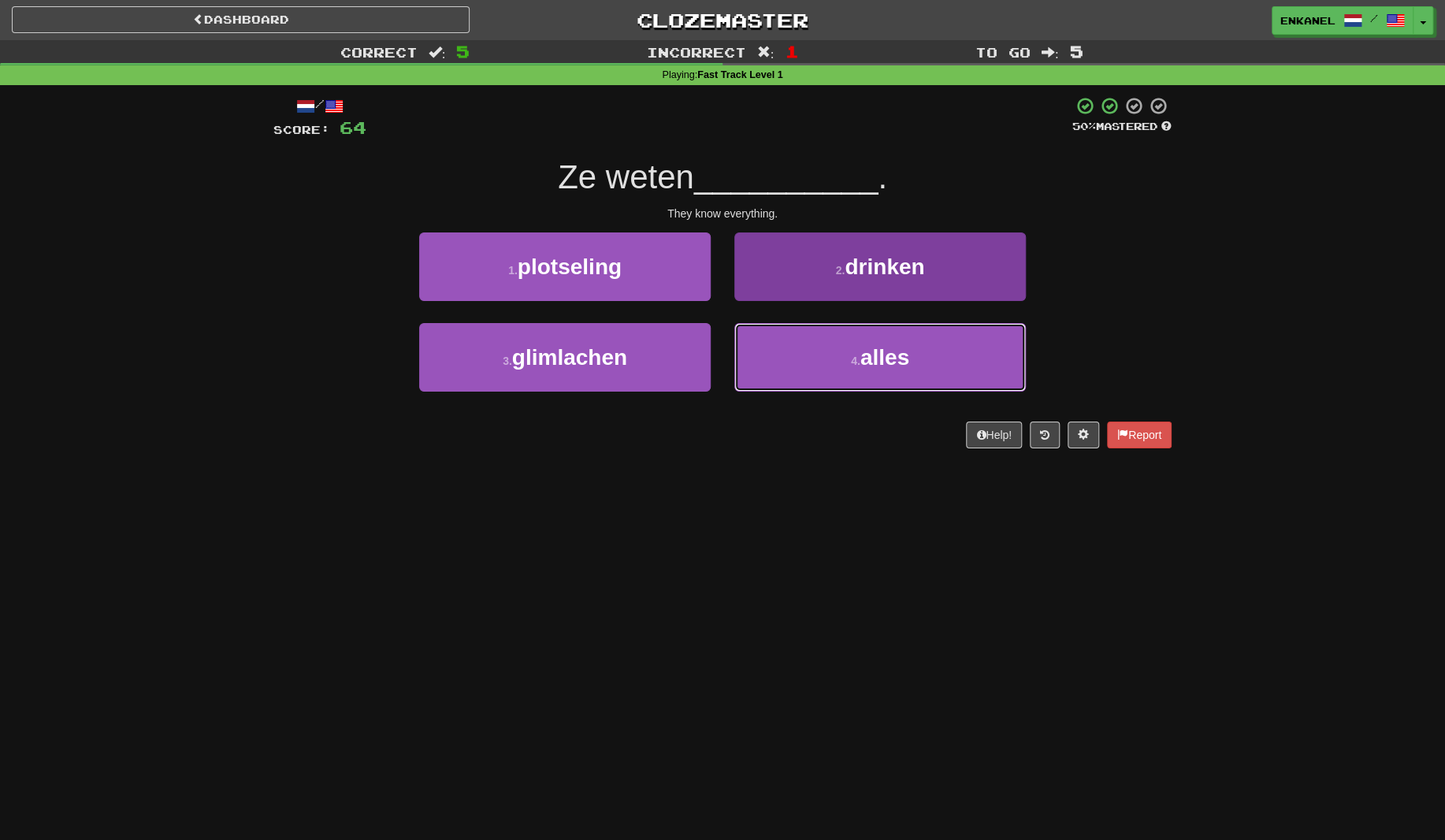
click at [823, 353] on button "4 . alles" at bounding box center [880, 357] width 292 height 69
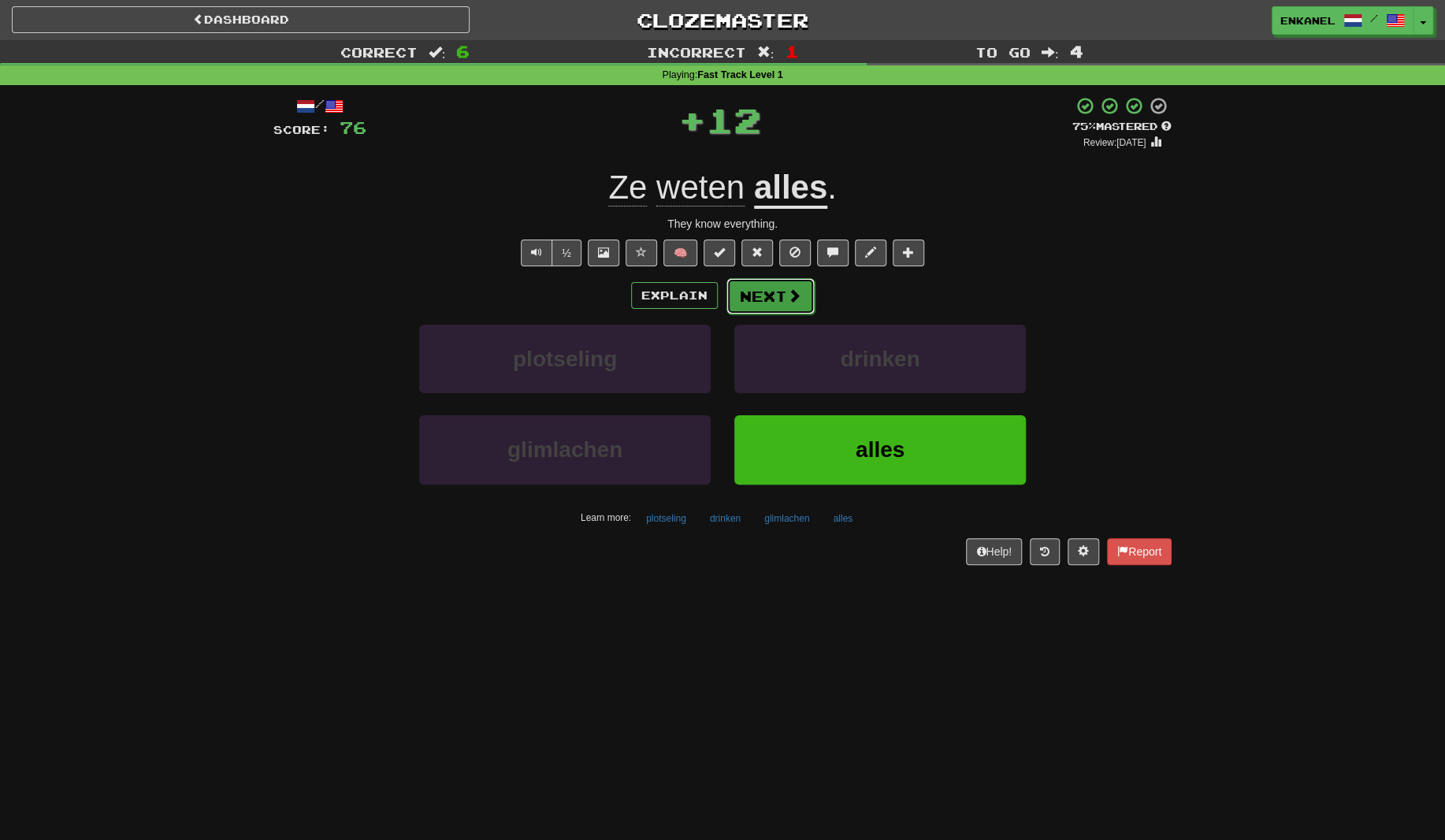
click at [770, 297] on button "Next" at bounding box center [770, 297] width 88 height 37
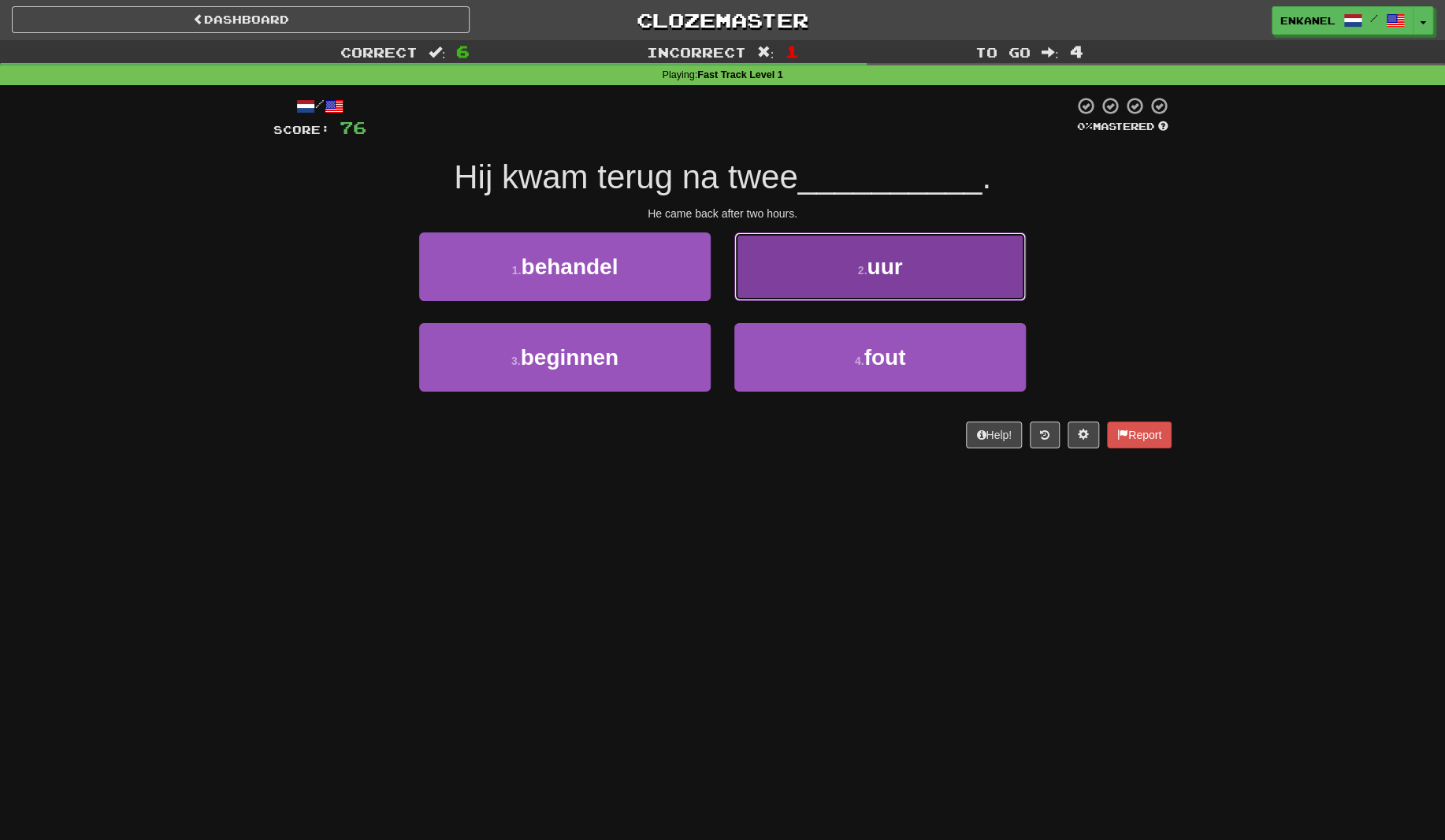
click at [799, 263] on button "2 . uur" at bounding box center [880, 266] width 292 height 69
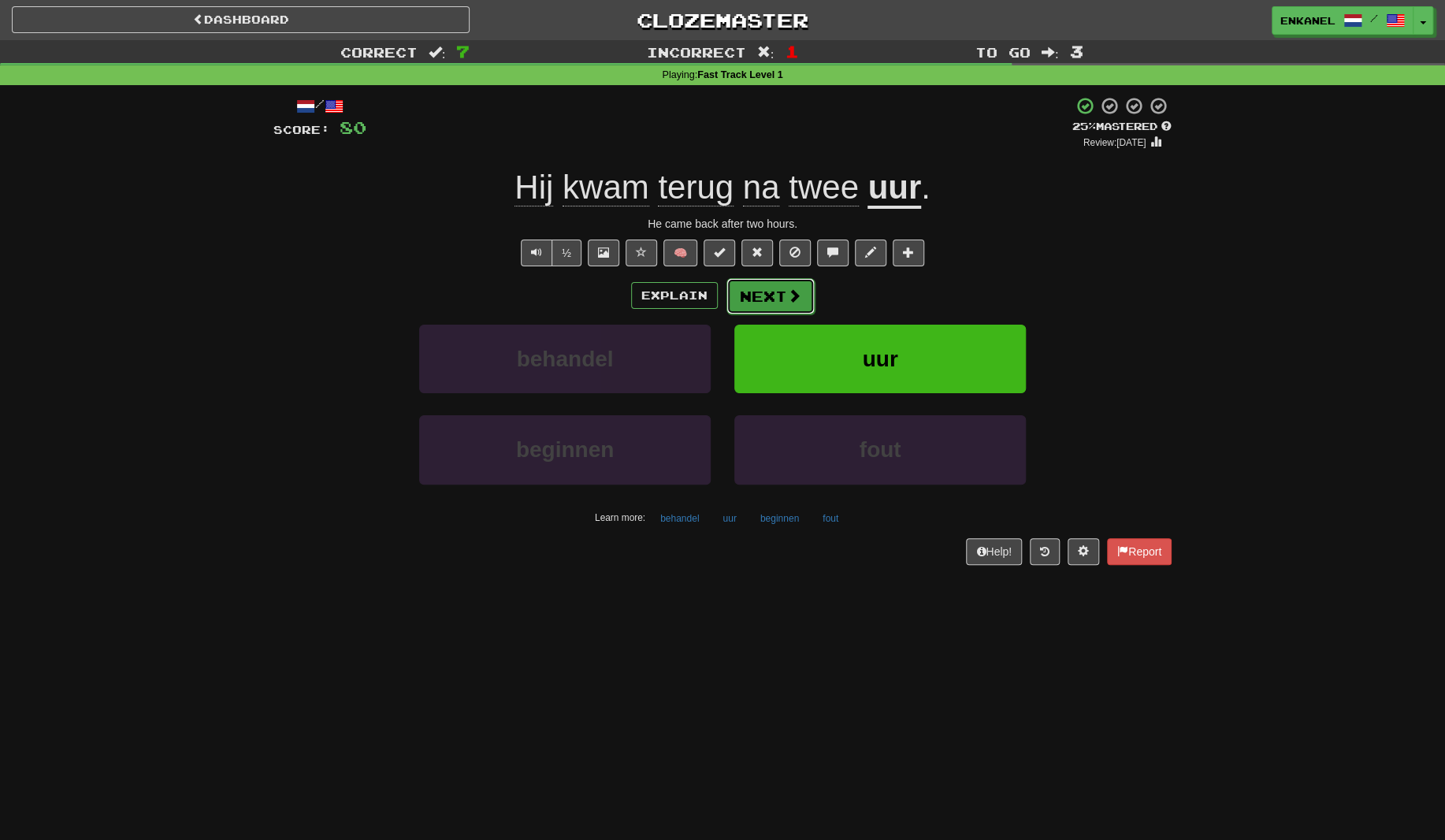
click at [774, 287] on button "Next" at bounding box center [770, 297] width 88 height 37
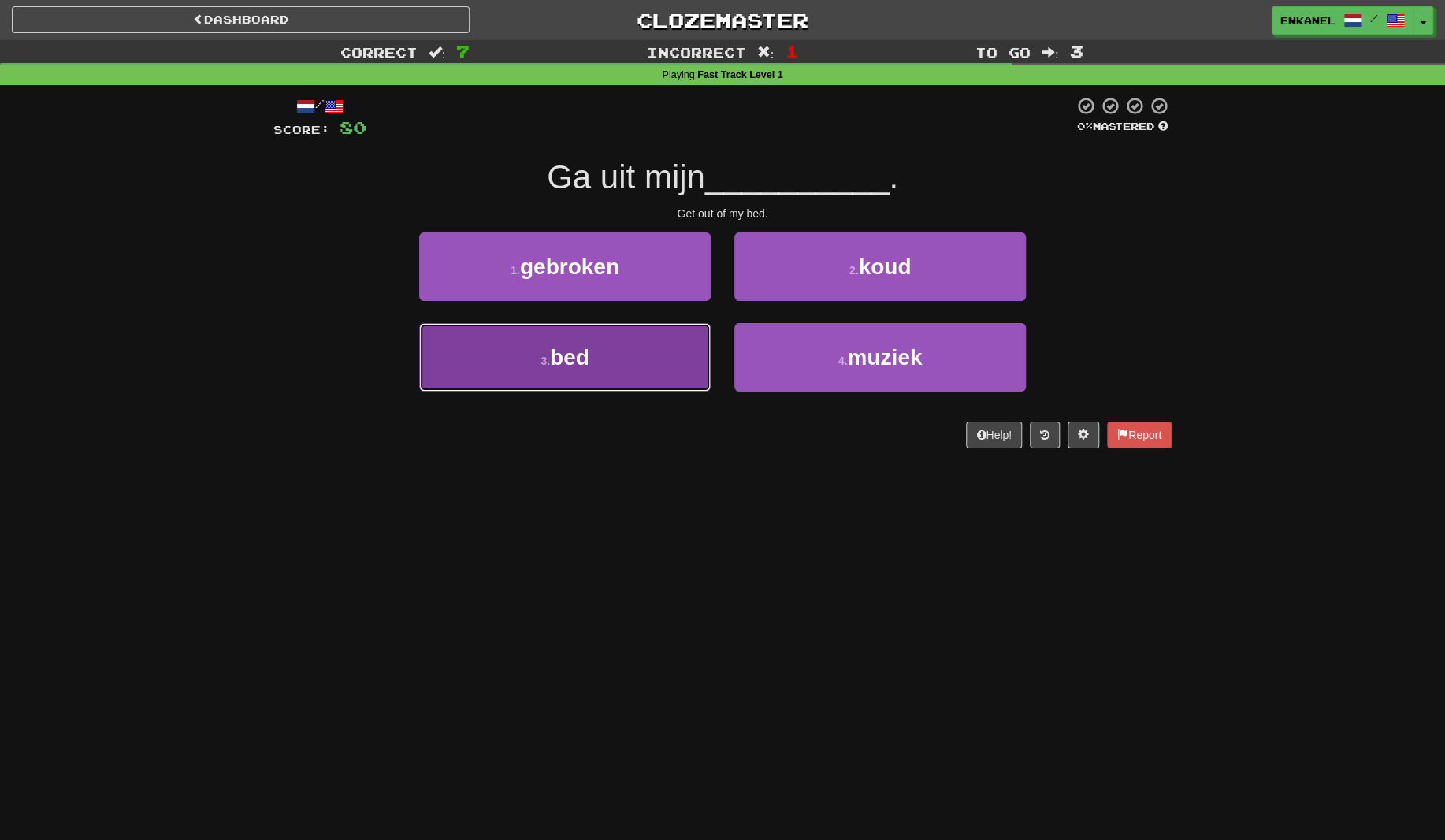
click at [564, 371] on button "3 . bed" at bounding box center [565, 357] width 292 height 69
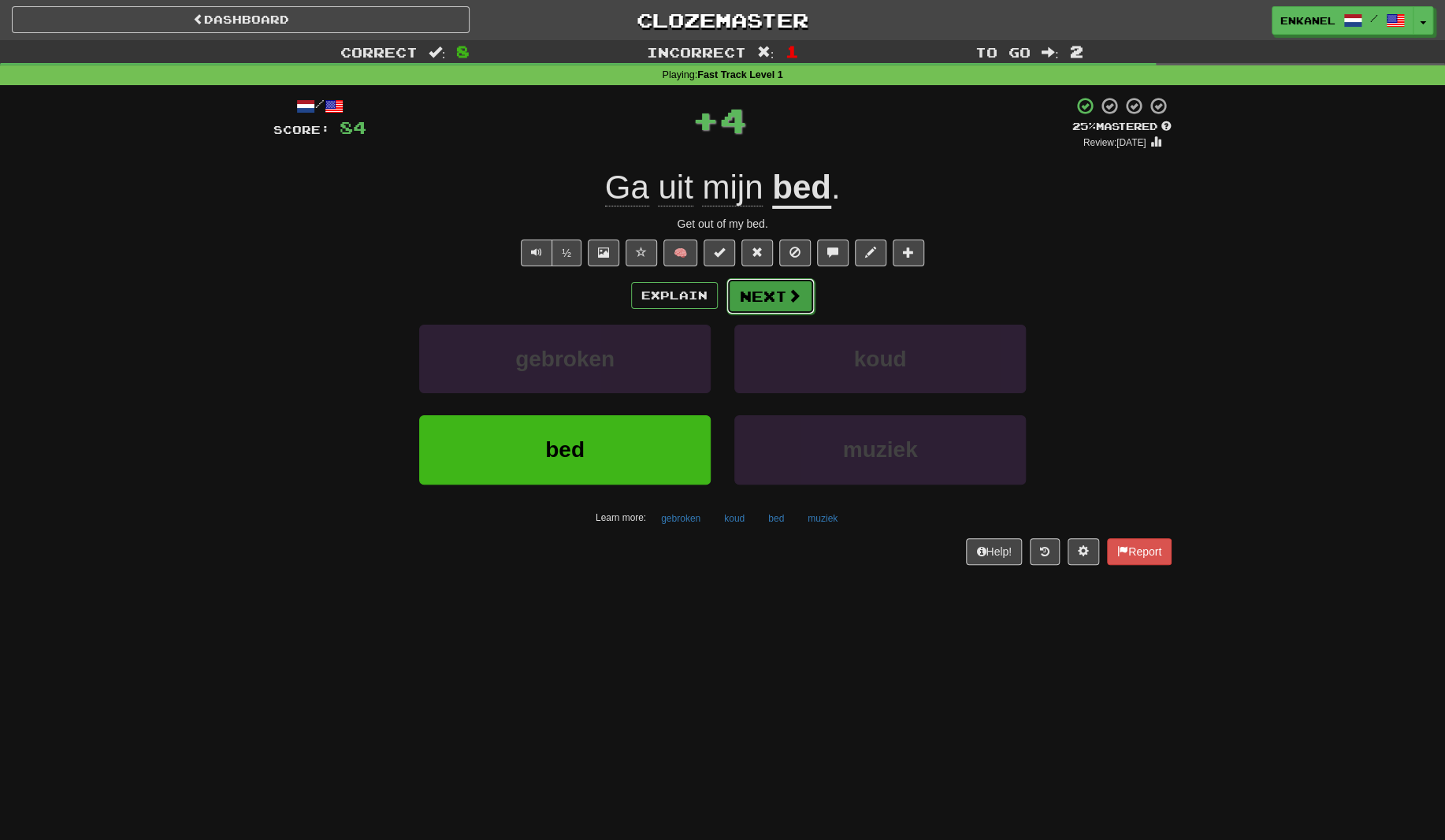
click at [777, 301] on button "Next" at bounding box center [770, 297] width 88 height 37
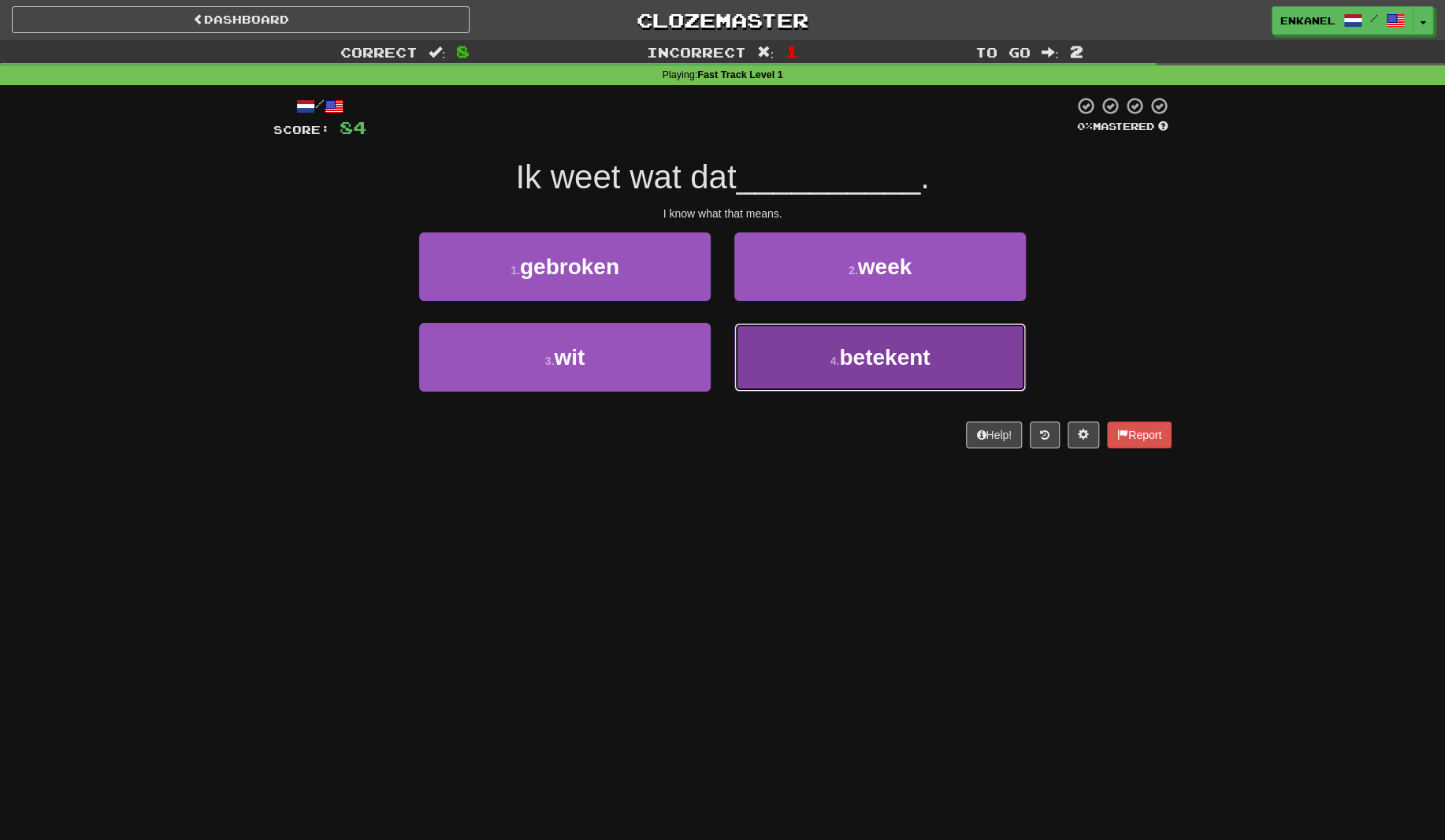
click at [961, 380] on button "4 . betekent" at bounding box center [880, 357] width 292 height 69
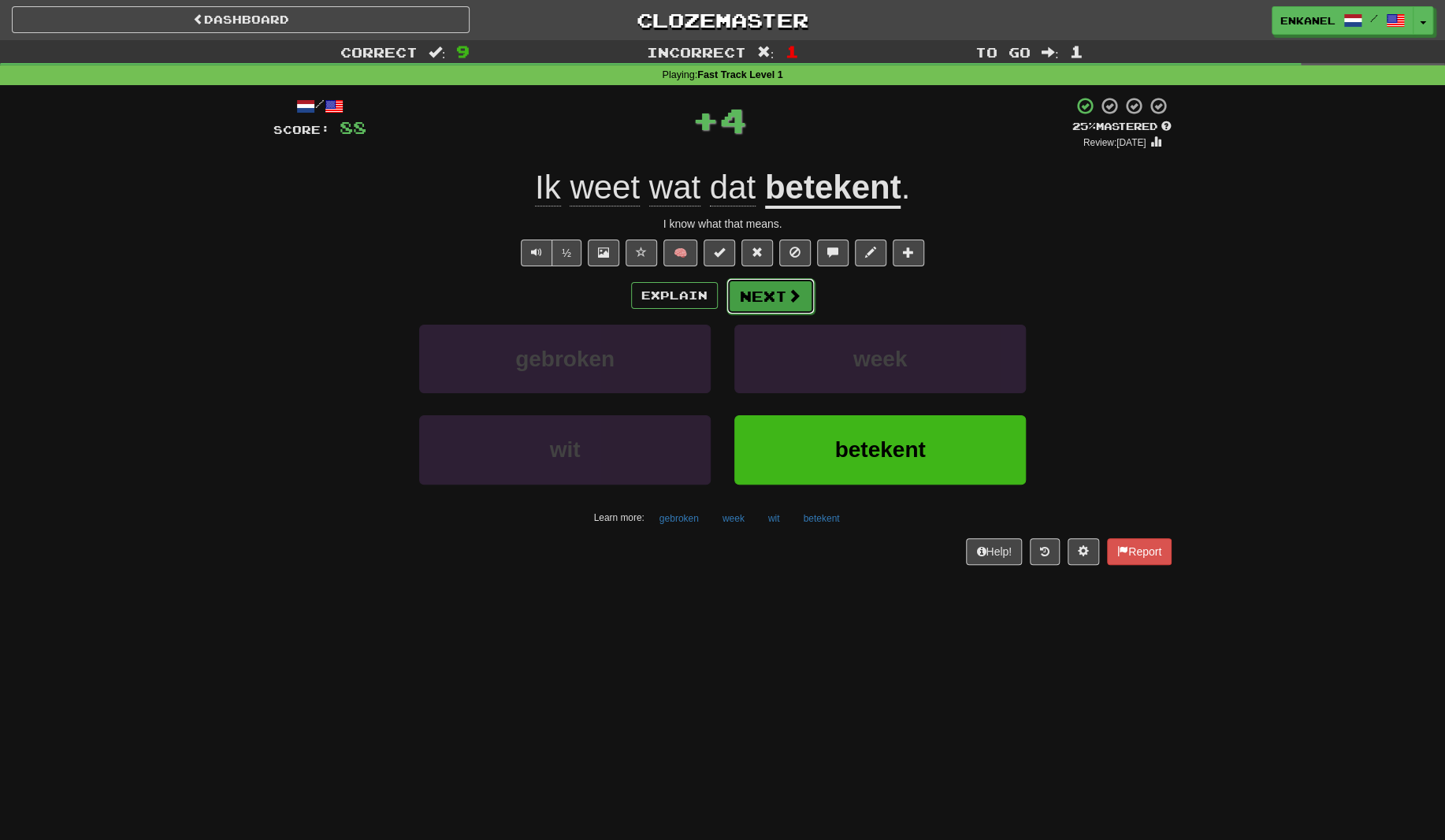
click at [783, 298] on button "Next" at bounding box center [770, 297] width 88 height 37
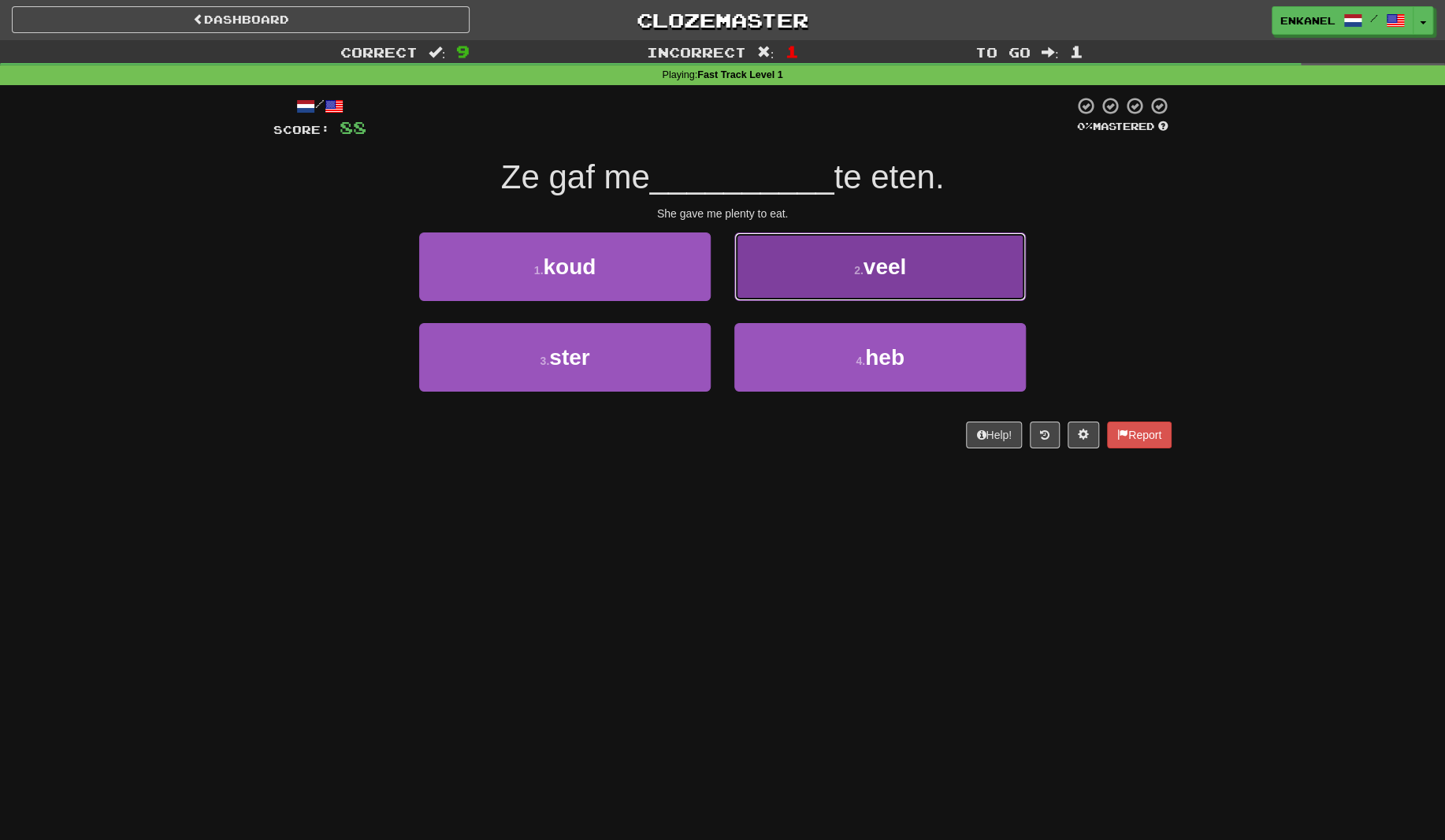
click at [786, 291] on button "2 . veel" at bounding box center [880, 266] width 292 height 69
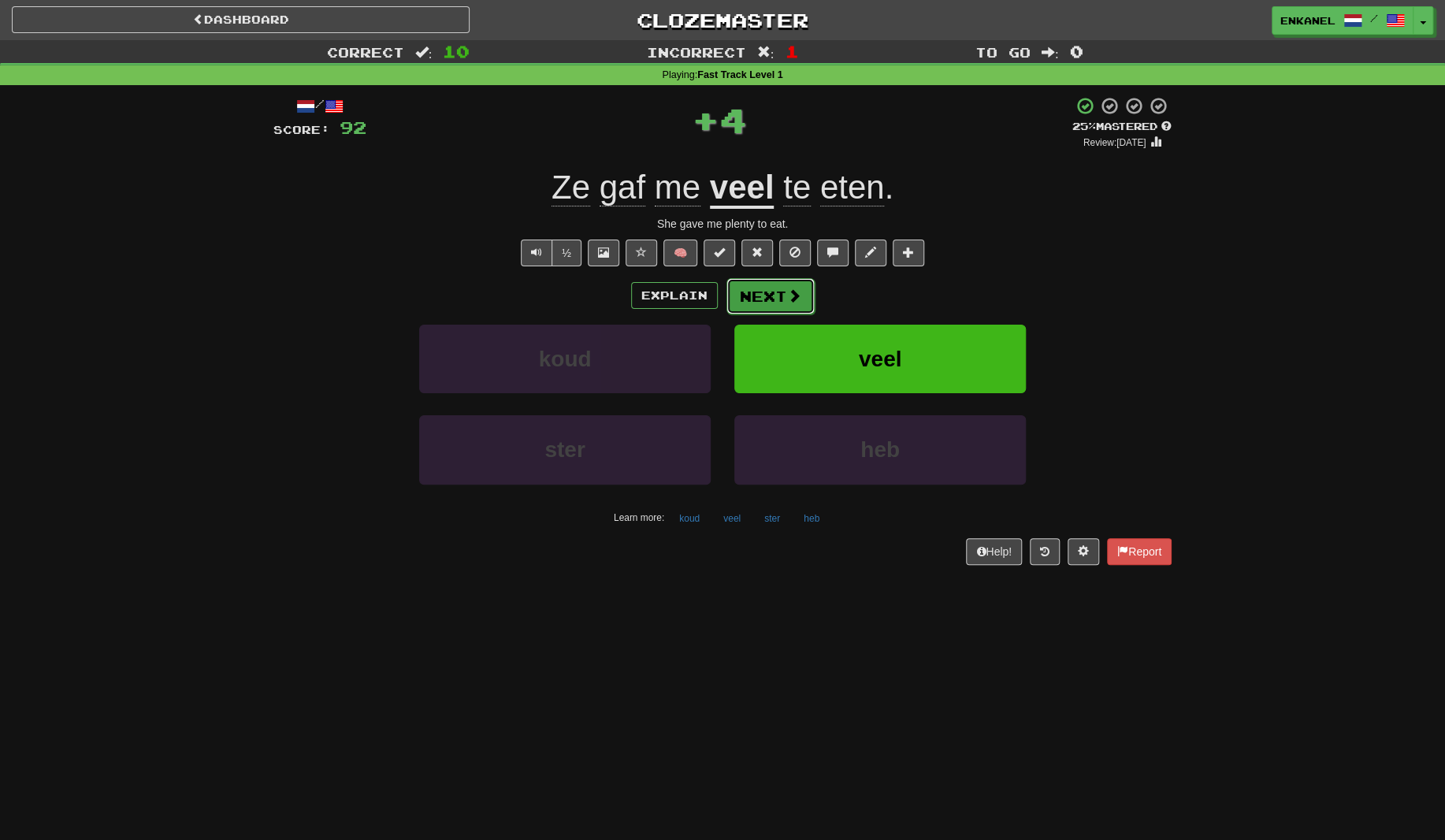
click at [782, 291] on button "Next" at bounding box center [770, 297] width 88 height 37
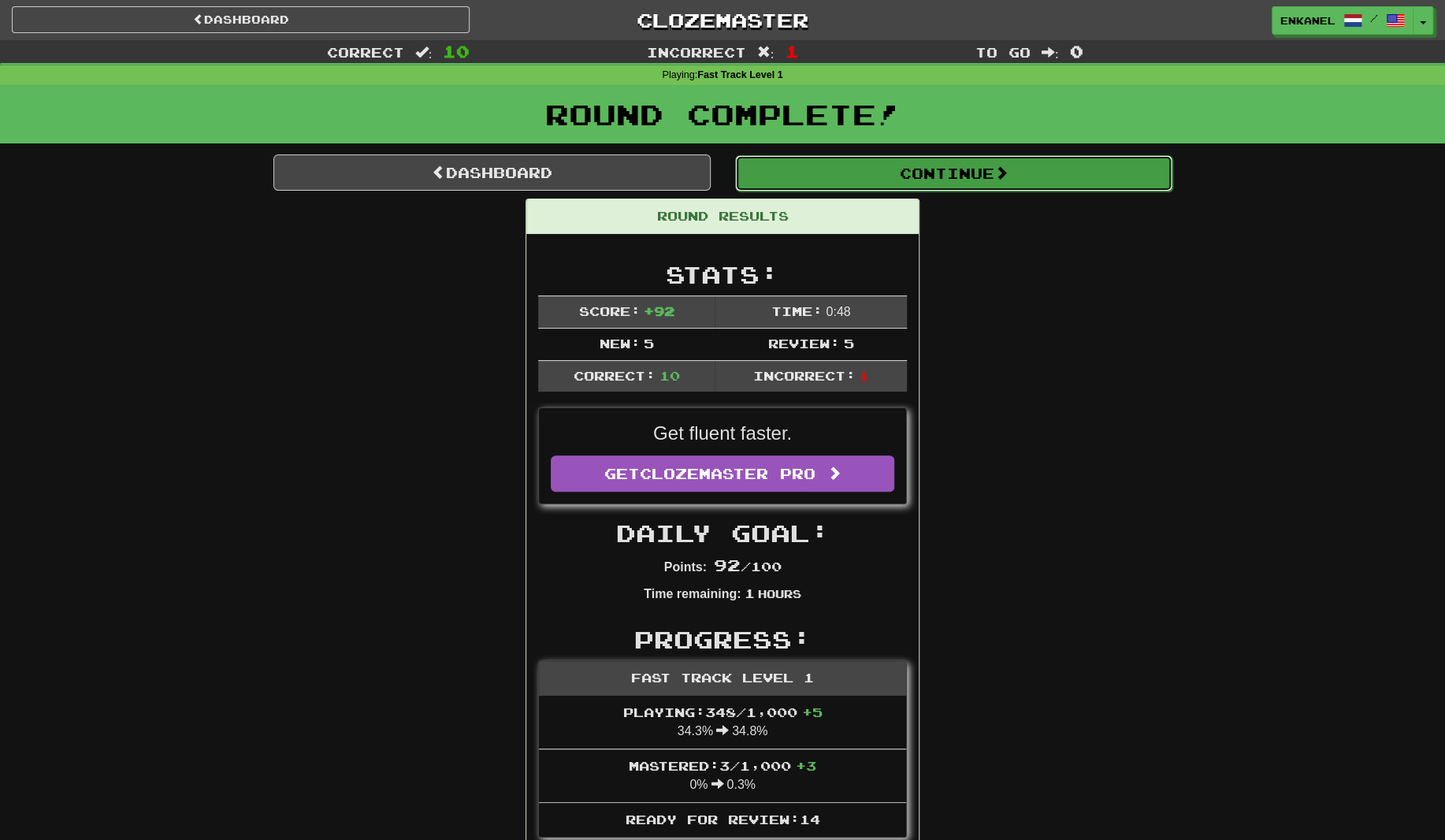
click at [870, 175] on button "Continue" at bounding box center [954, 173] width 437 height 37
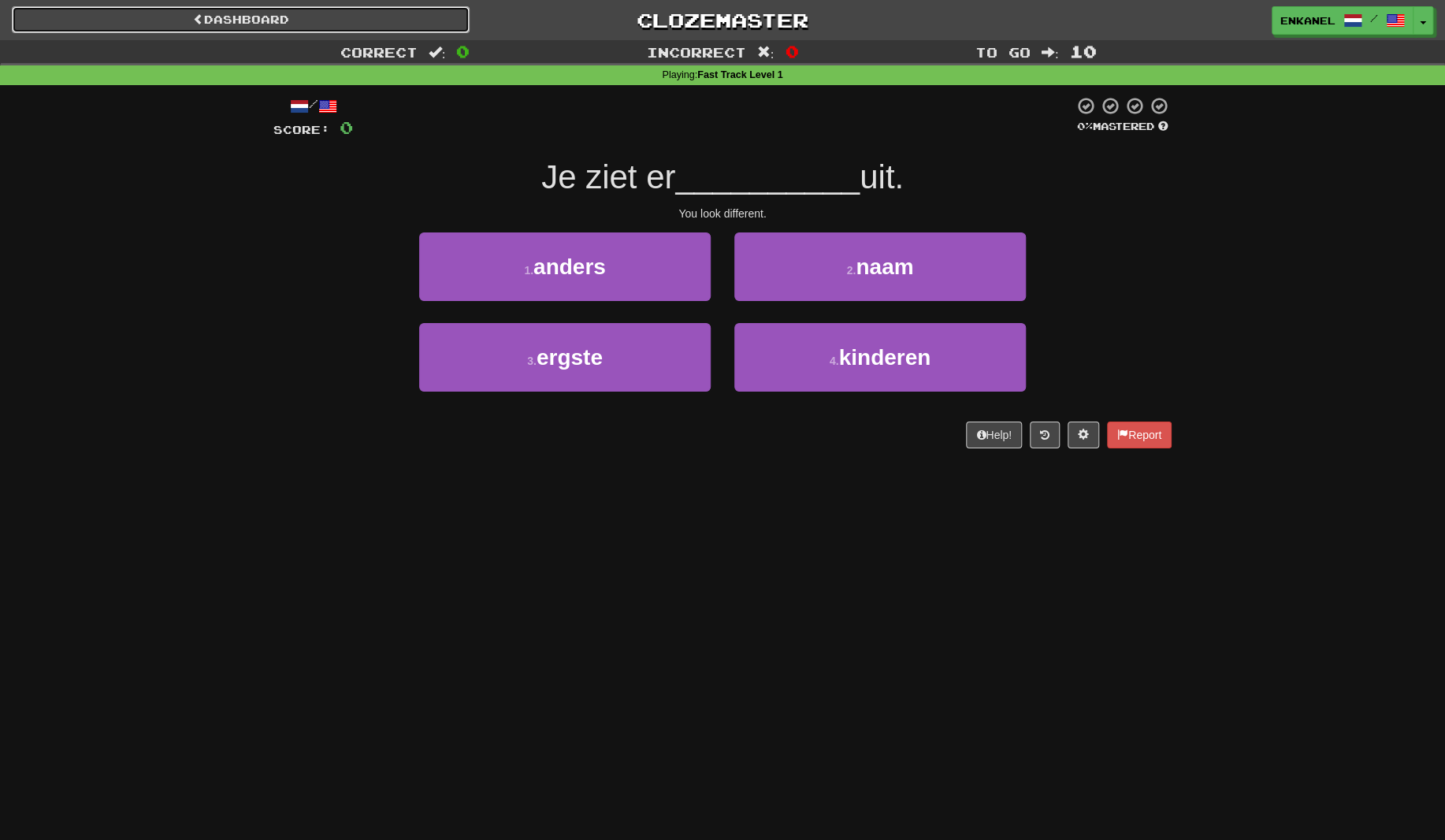
click at [165, 22] on link "Dashboard" at bounding box center [241, 19] width 458 height 27
